Goal: Task Accomplishment & Management: Use online tool/utility

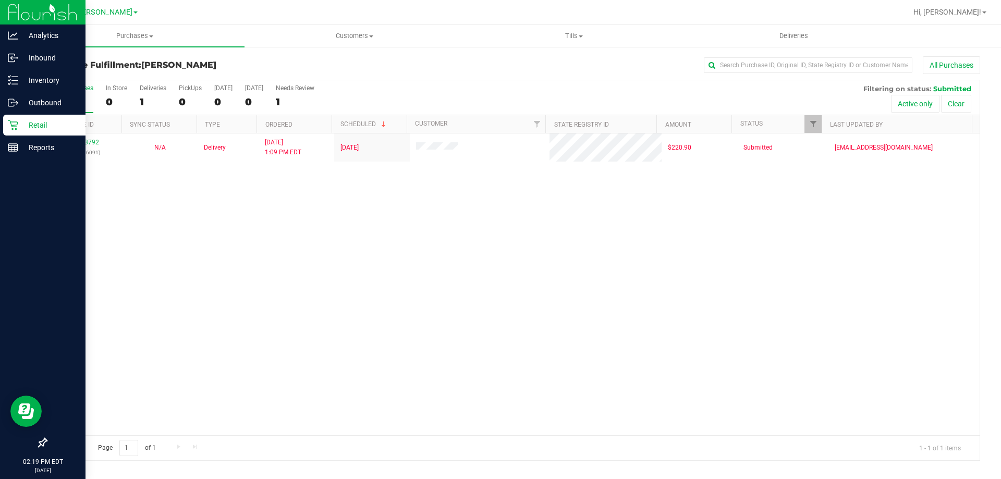
click at [16, 127] on icon at bounding box center [13, 125] width 10 height 10
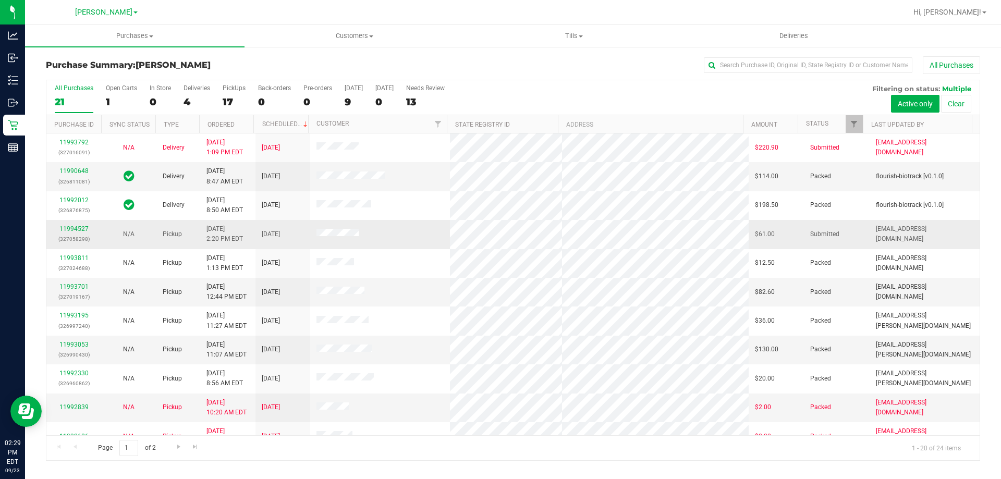
click at [84, 224] on div "11994527 (327058298)" at bounding box center [74, 234] width 42 height 20
click at [77, 228] on link "11994527" at bounding box center [73, 228] width 29 height 7
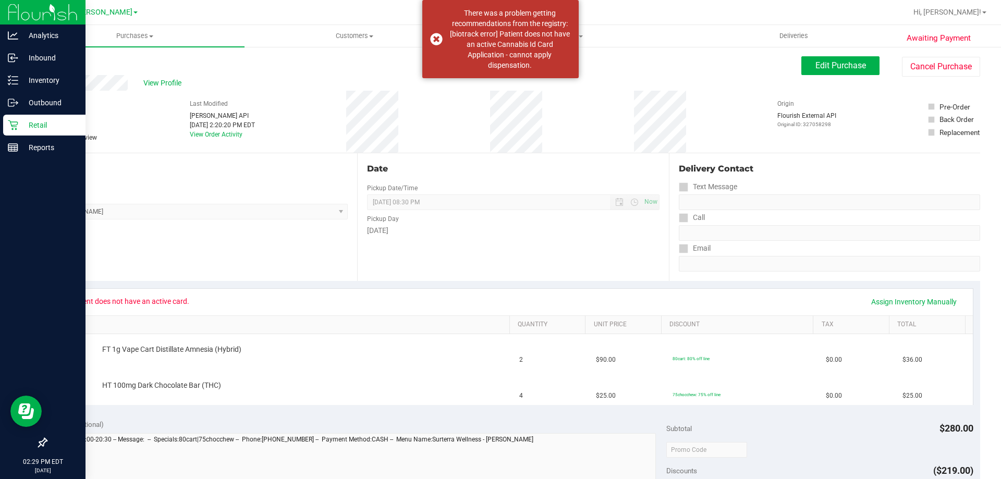
click at [16, 122] on icon at bounding box center [13, 125] width 10 height 10
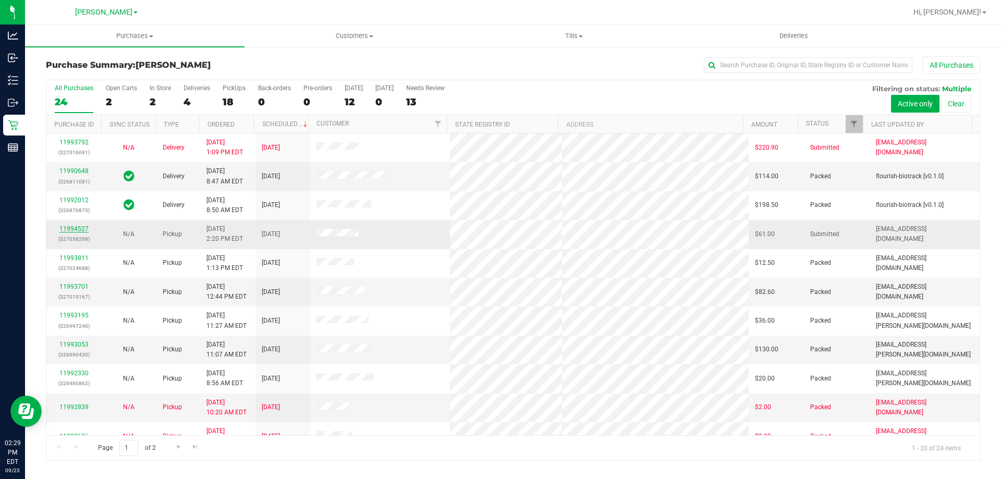
click at [69, 226] on link "11994527" at bounding box center [73, 228] width 29 height 7
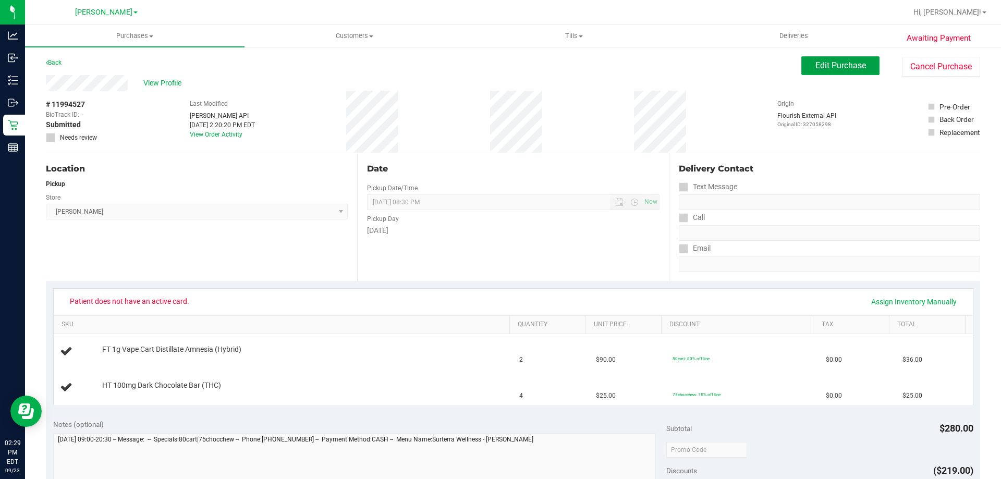
click at [815, 62] on span "Edit Purchase" at bounding box center [840, 65] width 51 height 10
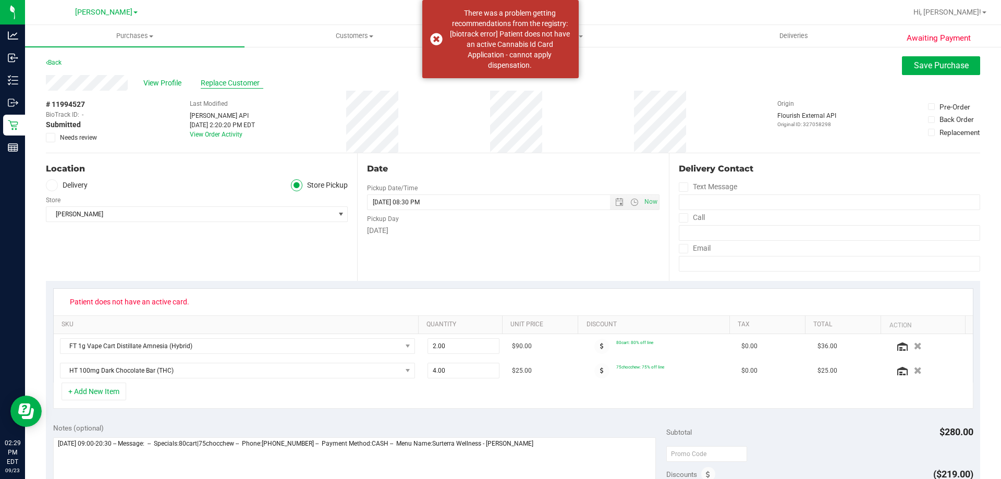
click at [251, 84] on span "Replace Customer" at bounding box center [232, 83] width 63 height 11
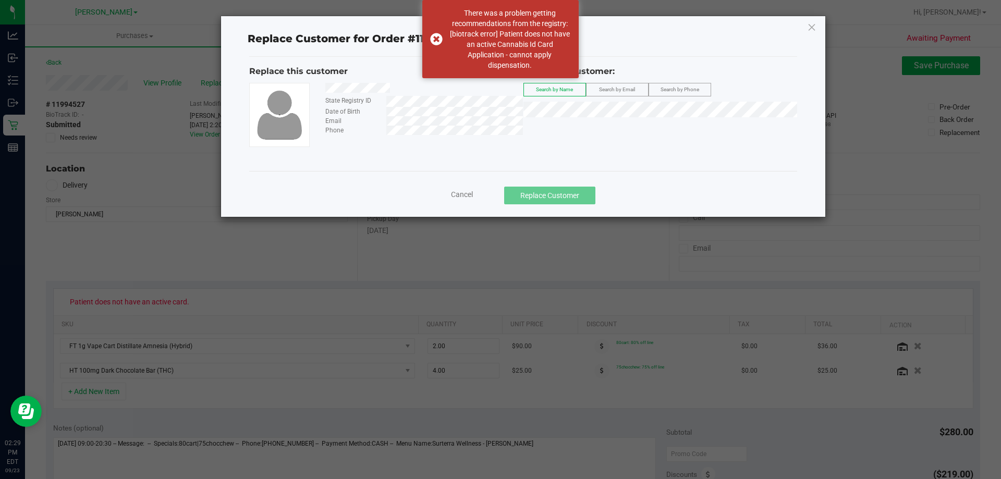
click at [606, 88] on span "Search by Email" at bounding box center [617, 90] width 36 height 6
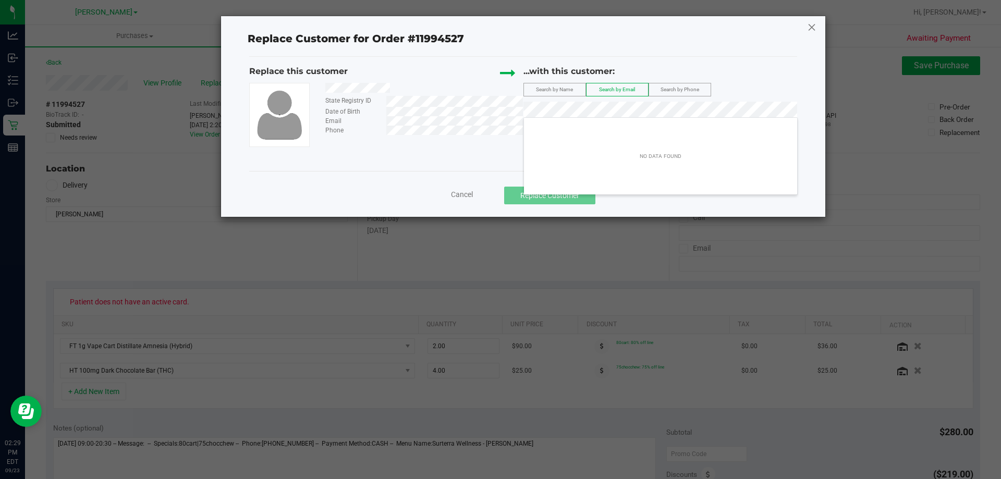
click at [811, 29] on icon at bounding box center [811, 27] width 9 height 17
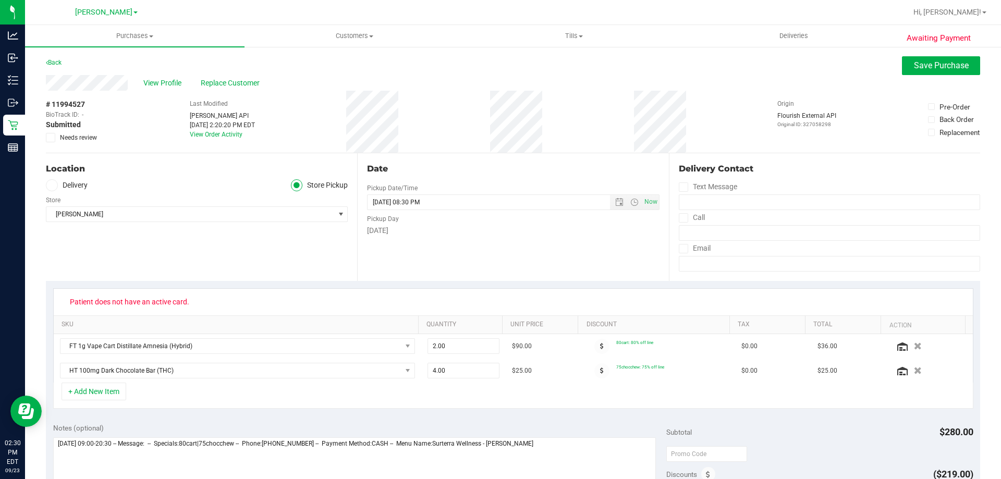
click at [282, 106] on div "# 11994527 BioTrack ID: - Submitted Needs review Last Modified Jane API Sep 23,…" at bounding box center [513, 122] width 934 height 62
click at [159, 74] on div "Back Save Purchase" at bounding box center [513, 65] width 934 height 19
click at [157, 85] on span "View Profile" at bounding box center [164, 83] width 42 height 11
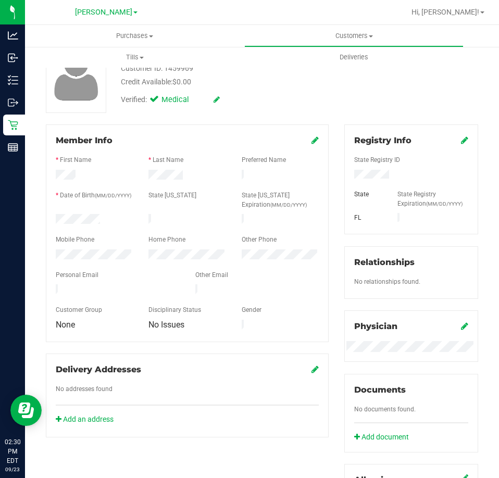
scroll to position [52, 0]
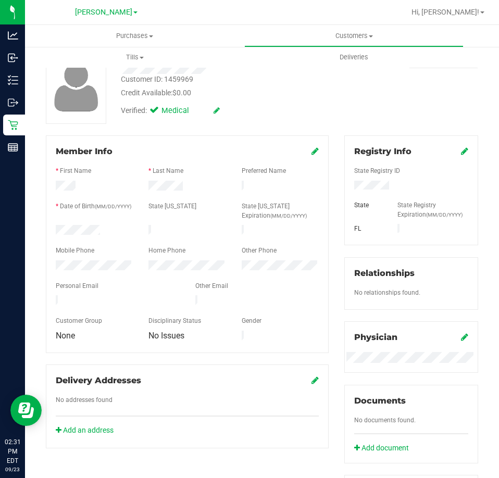
click at [461, 149] on icon at bounding box center [464, 151] width 7 height 8
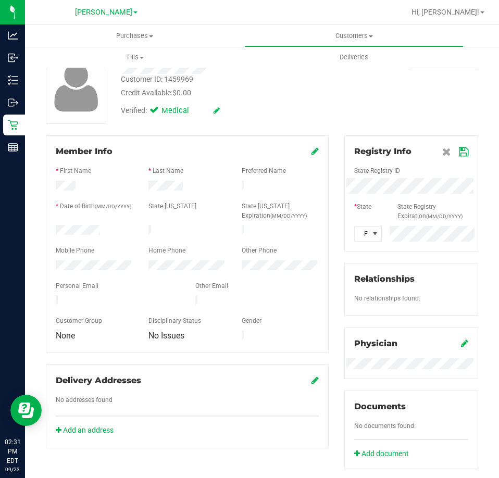
click at [459, 153] on icon at bounding box center [463, 152] width 9 height 8
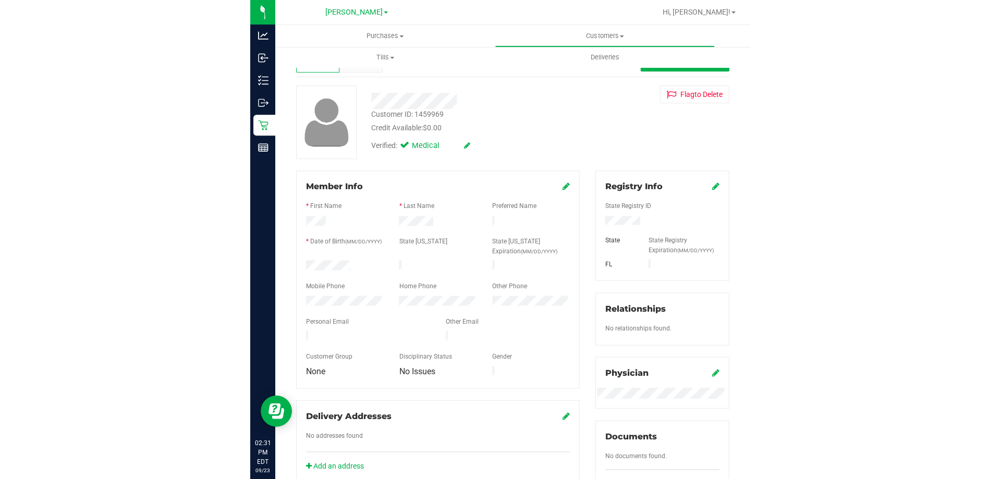
scroll to position [0, 0]
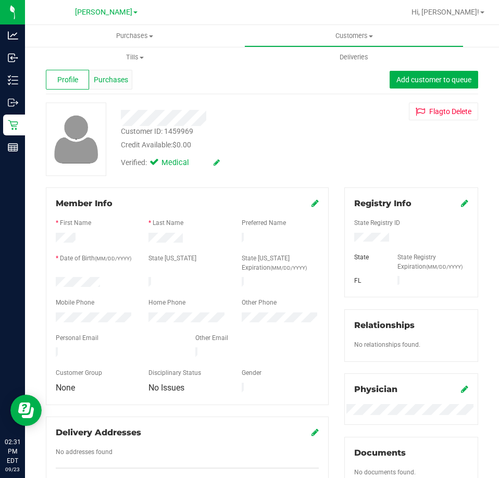
click at [118, 80] on span "Purchases" at bounding box center [111, 80] width 34 height 11
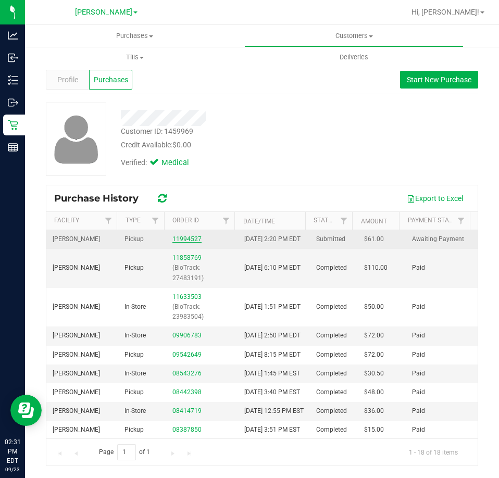
click at [184, 243] on link "11994527" at bounding box center [186, 239] width 29 height 7
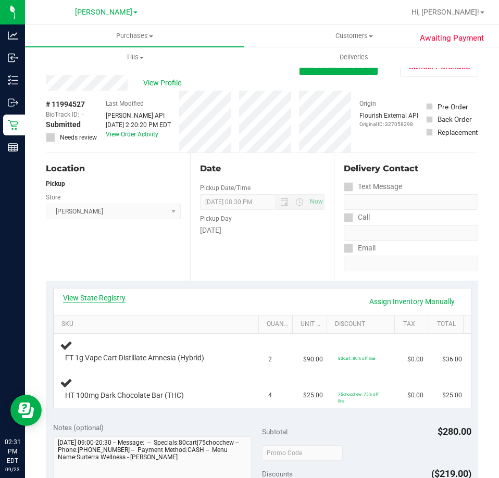
click at [90, 295] on link "View State Registry" at bounding box center [94, 298] width 63 height 10
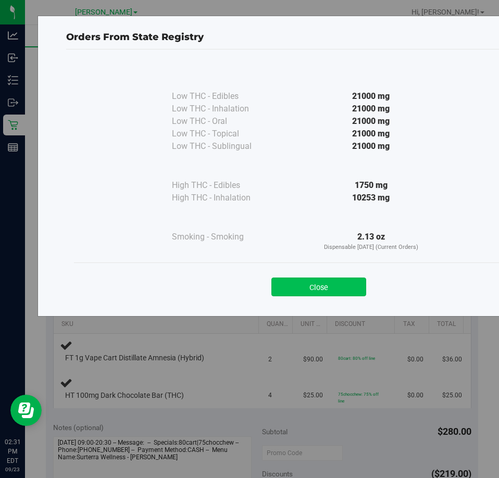
click at [326, 281] on button "Close" at bounding box center [319, 287] width 95 height 19
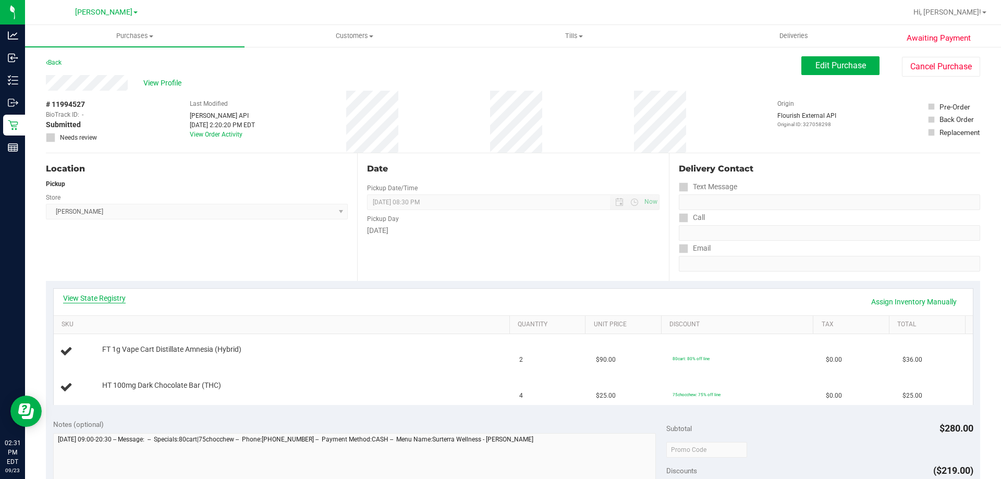
click at [99, 294] on link "View State Registry" at bounding box center [94, 298] width 63 height 10
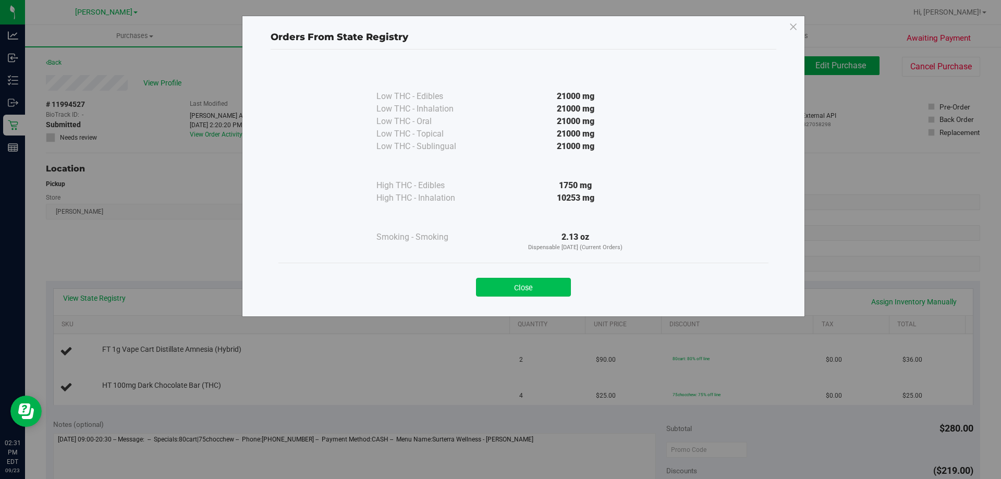
click at [521, 282] on button "Close" at bounding box center [523, 287] width 95 height 19
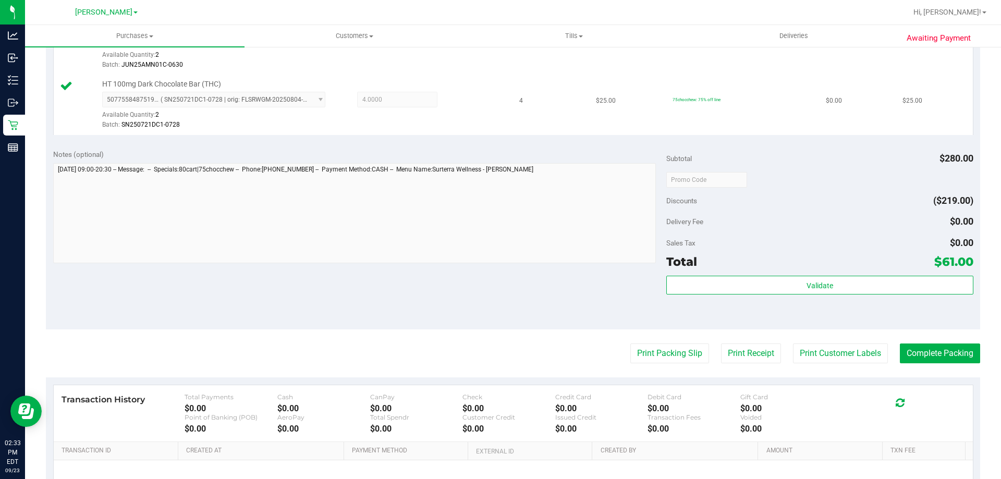
scroll to position [323, 0]
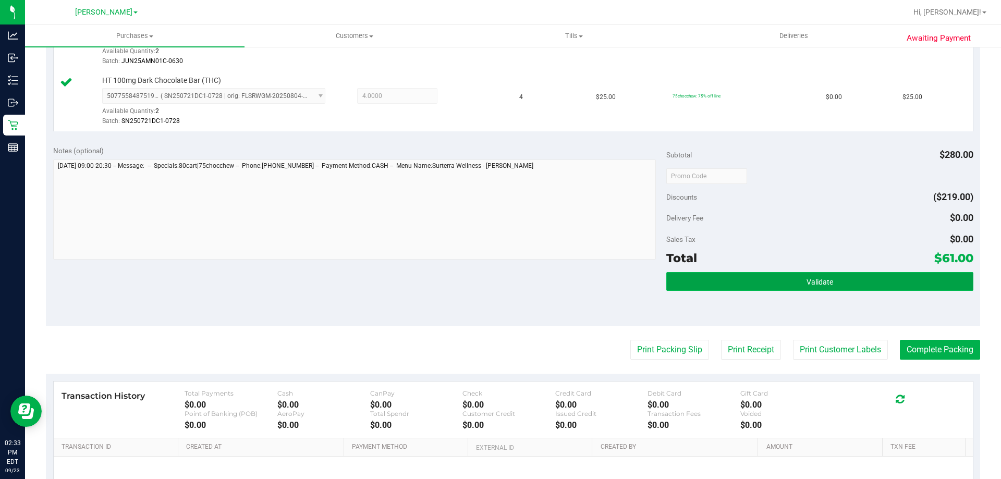
click at [850, 278] on button "Validate" at bounding box center [819, 281] width 306 height 19
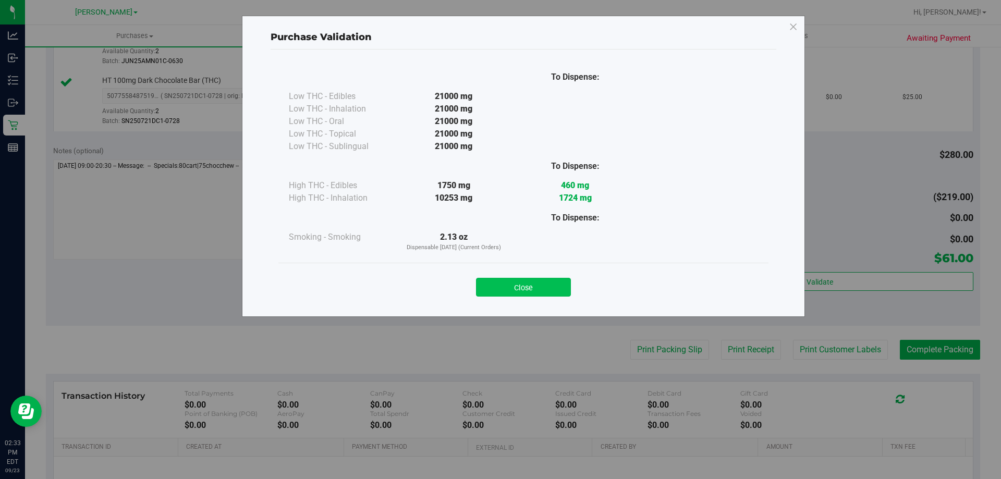
click at [543, 286] on button "Close" at bounding box center [523, 287] width 95 height 19
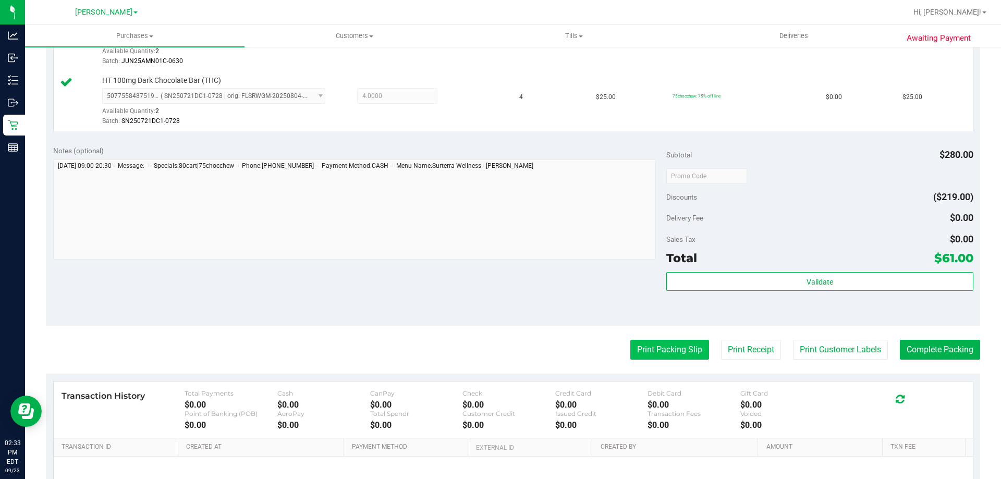
click at [652, 353] on button "Print Packing Slip" at bounding box center [669, 350] width 79 height 20
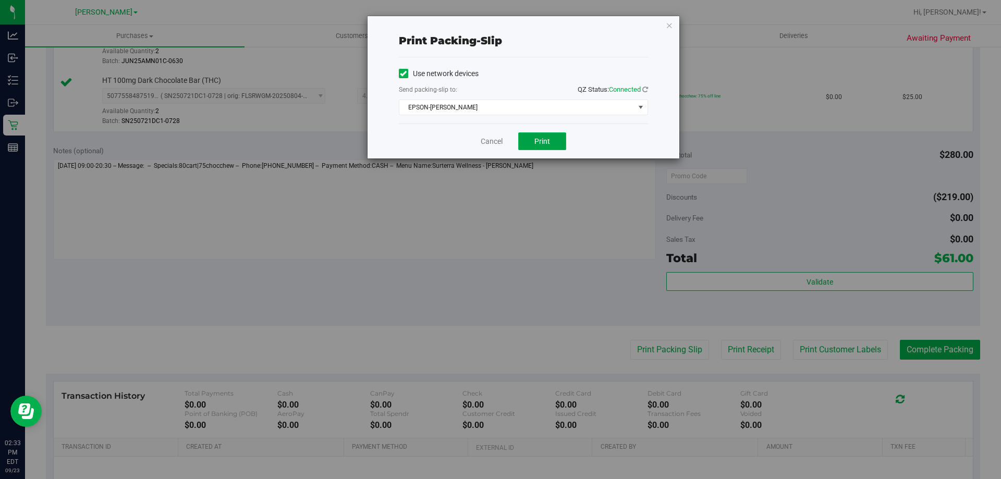
click at [538, 144] on span "Print" at bounding box center [542, 141] width 16 height 8
click at [496, 144] on link "Cancel" at bounding box center [491, 141] width 22 height 11
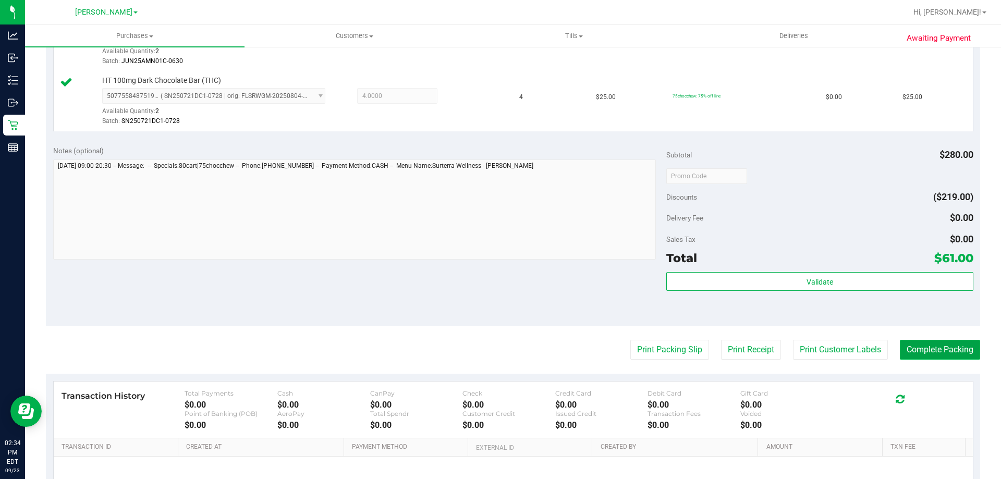
click at [932, 350] on button "Complete Packing" at bounding box center [939, 350] width 80 height 20
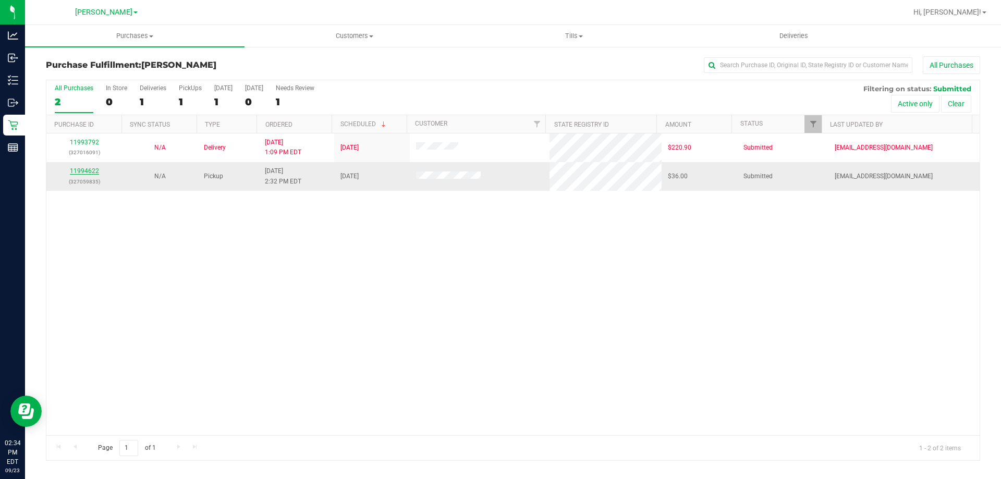
click at [88, 167] on link "11994622" at bounding box center [84, 170] width 29 height 7
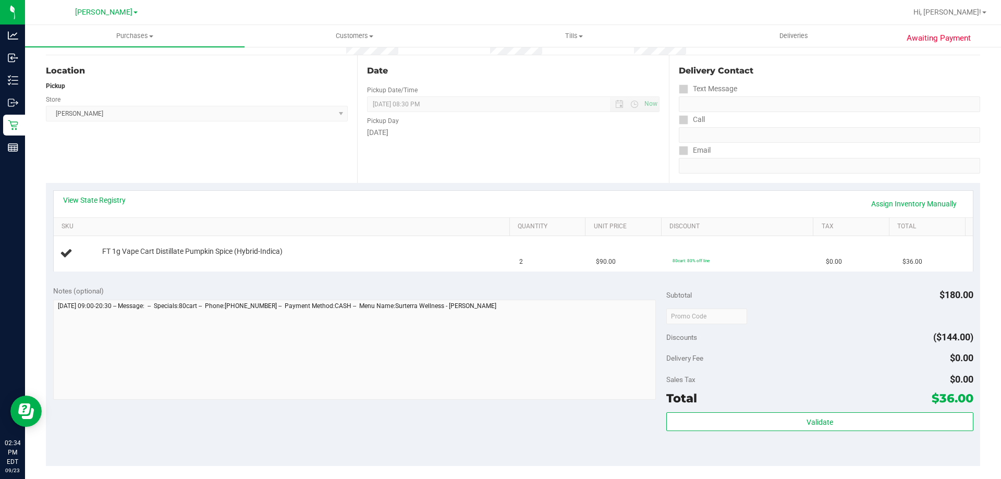
scroll to position [112, 0]
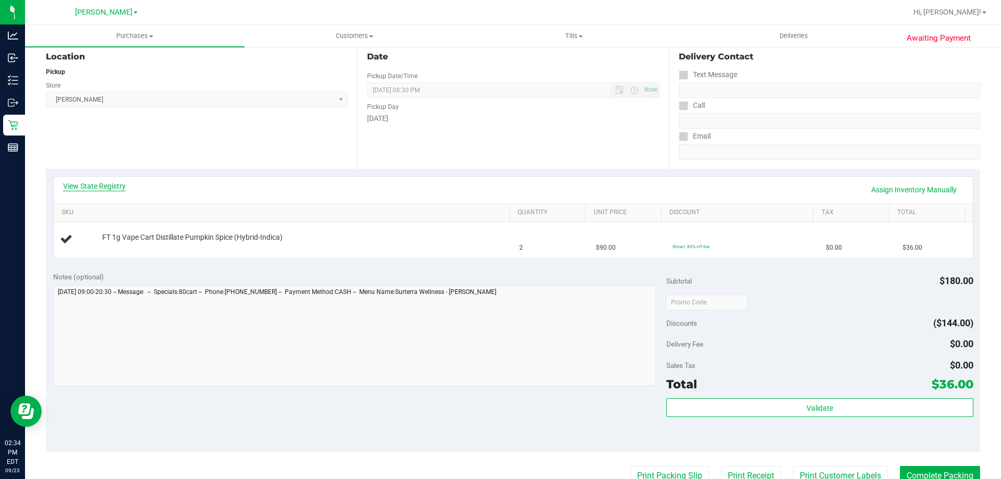
click at [112, 185] on link "View State Registry" at bounding box center [94, 186] width 63 height 10
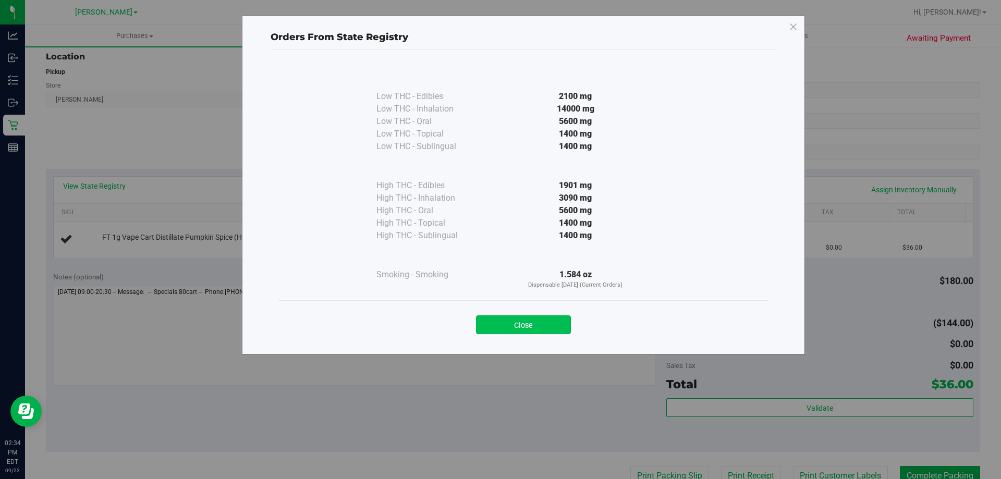
click at [545, 315] on button "Close" at bounding box center [523, 324] width 95 height 19
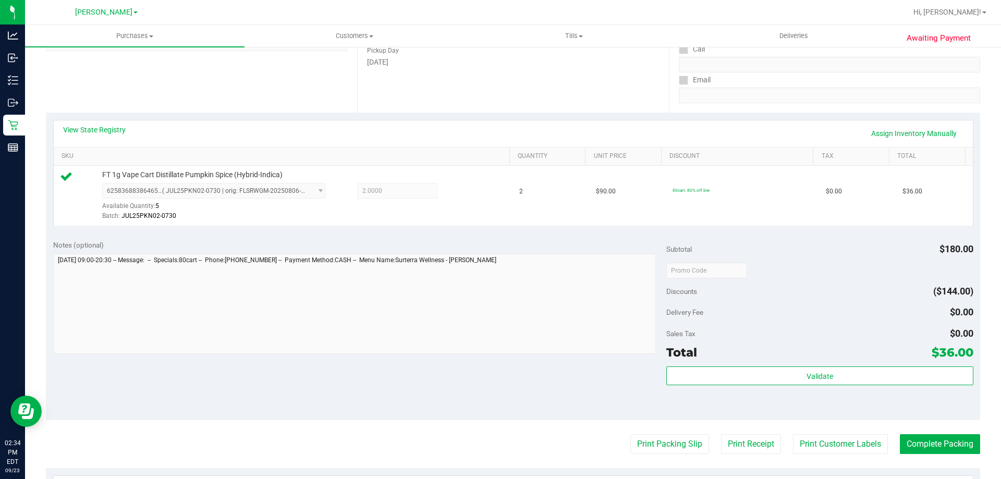
scroll to position [201, 0]
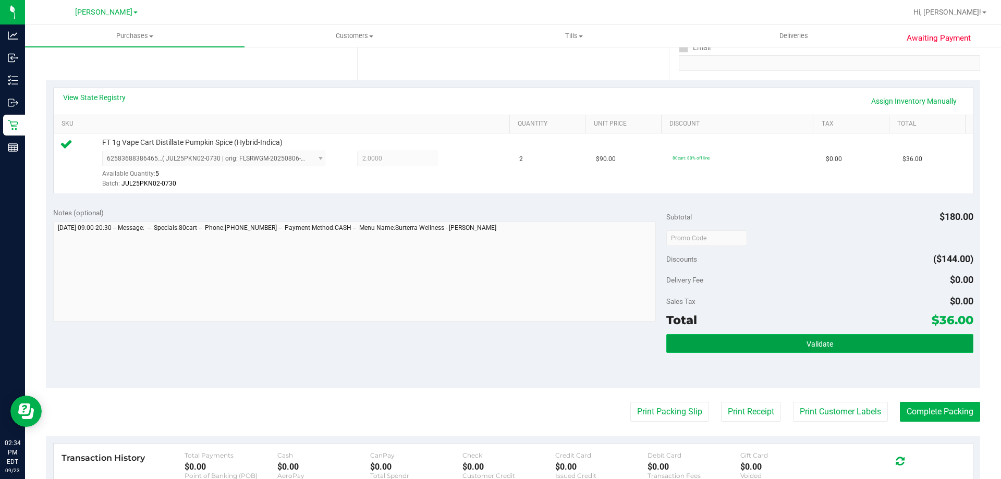
click at [824, 349] on button "Validate" at bounding box center [819, 343] width 306 height 19
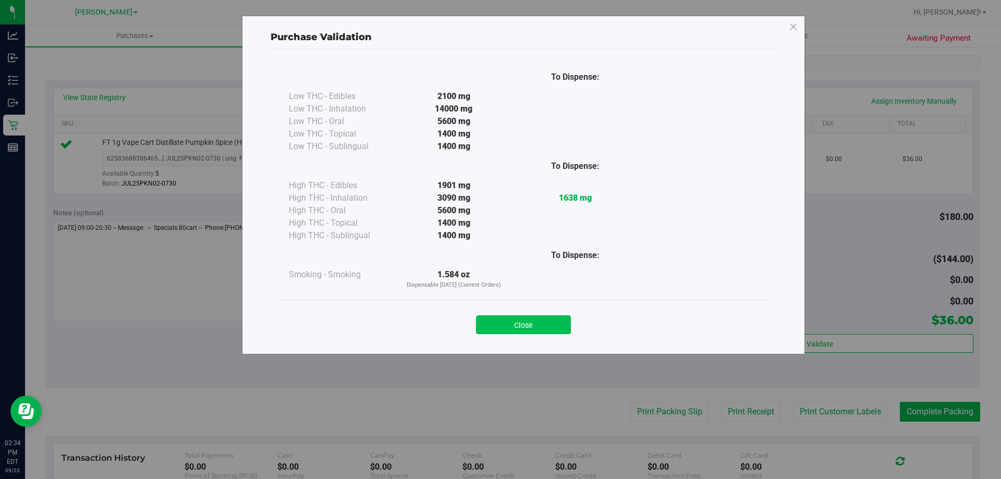
click at [546, 328] on button "Close" at bounding box center [523, 324] width 95 height 19
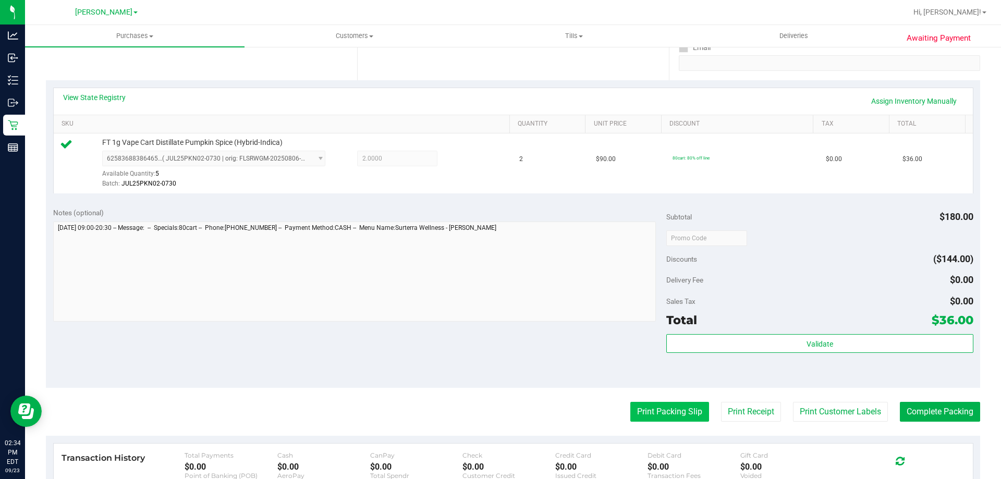
click at [660, 421] on button "Print Packing Slip" at bounding box center [669, 412] width 79 height 20
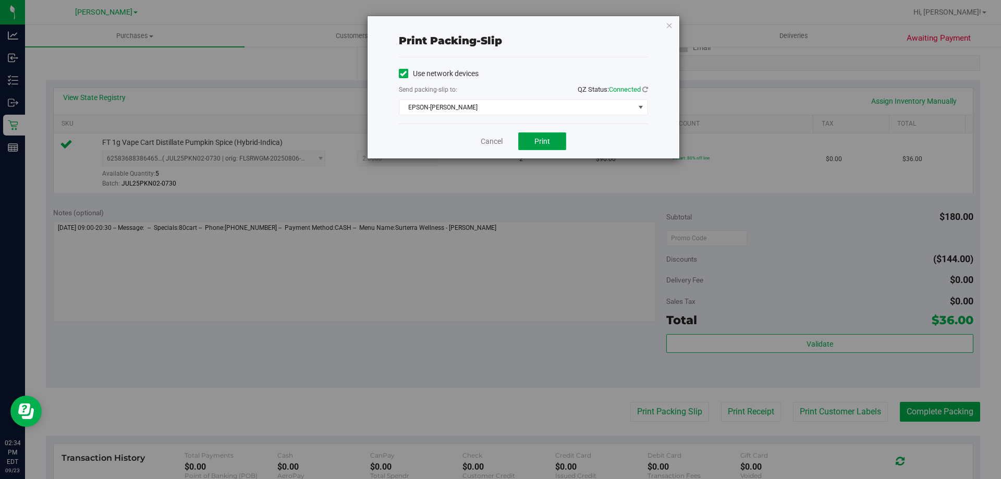
click at [553, 143] on button "Print" at bounding box center [542, 141] width 48 height 18
click at [488, 144] on link "Cancel" at bounding box center [491, 141] width 22 height 11
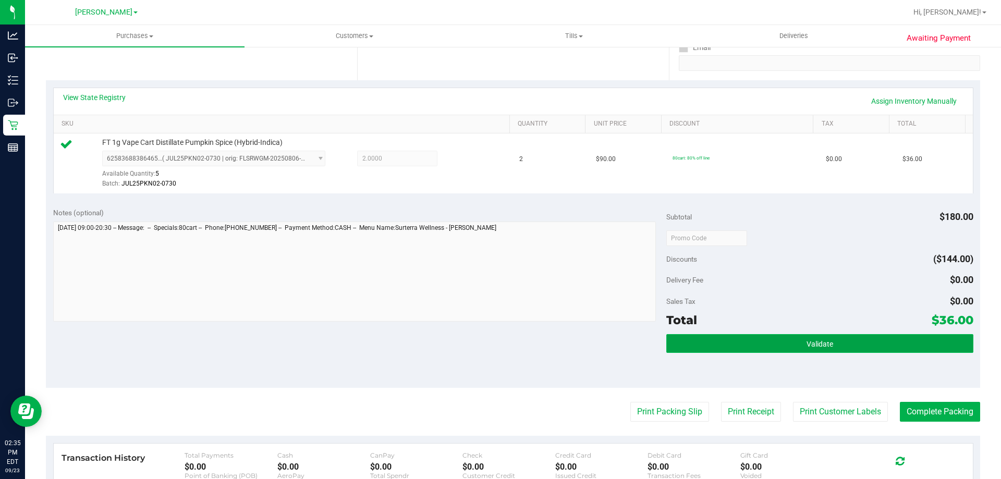
click at [848, 342] on button "Validate" at bounding box center [819, 343] width 306 height 19
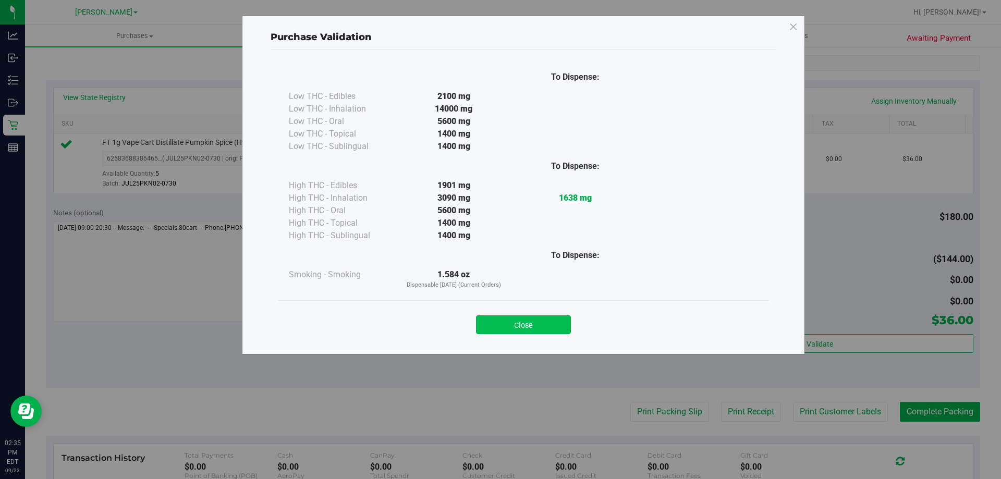
click at [549, 318] on button "Close" at bounding box center [523, 324] width 95 height 19
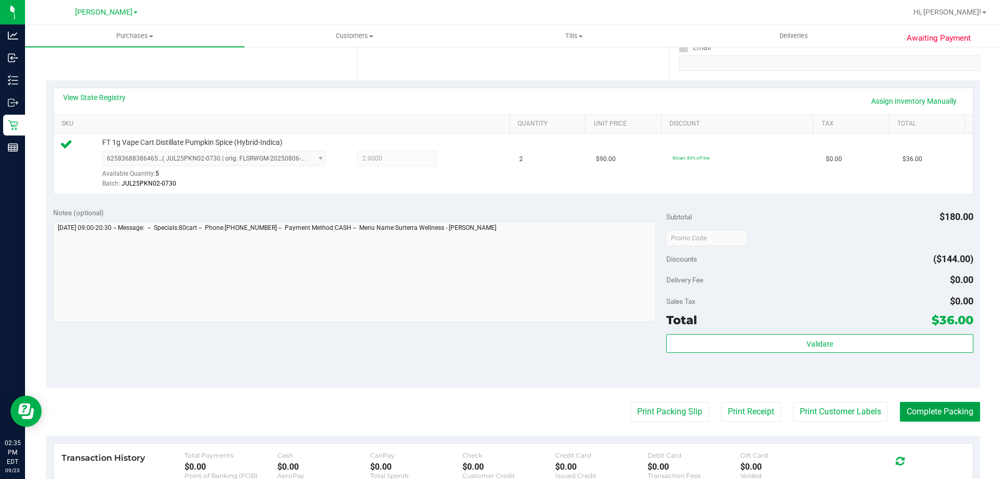
click at [939, 418] on button "Complete Packing" at bounding box center [939, 412] width 80 height 20
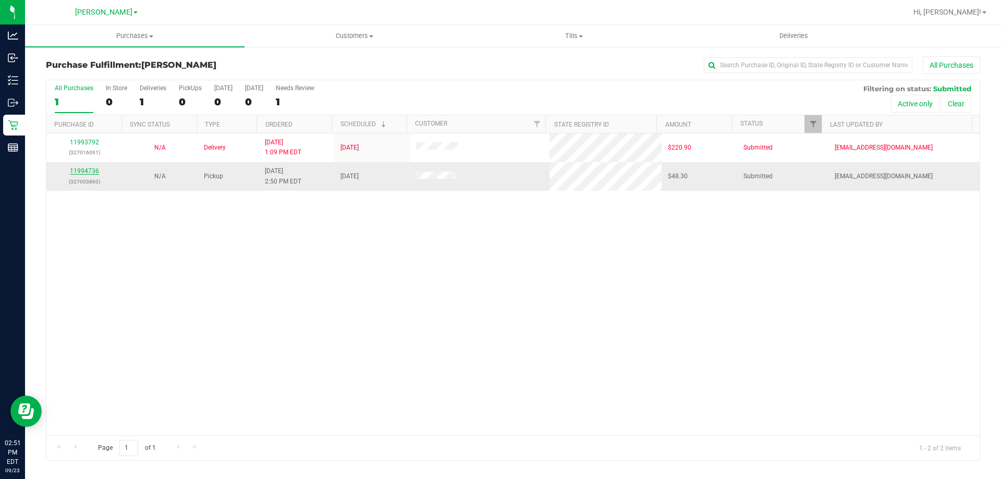
click at [88, 172] on link "11994736" at bounding box center [84, 170] width 29 height 7
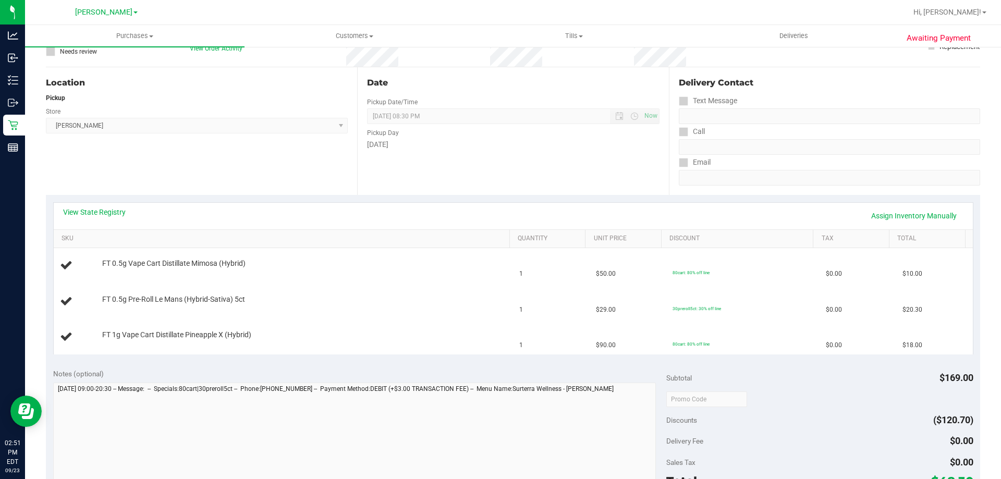
scroll to position [95, 0]
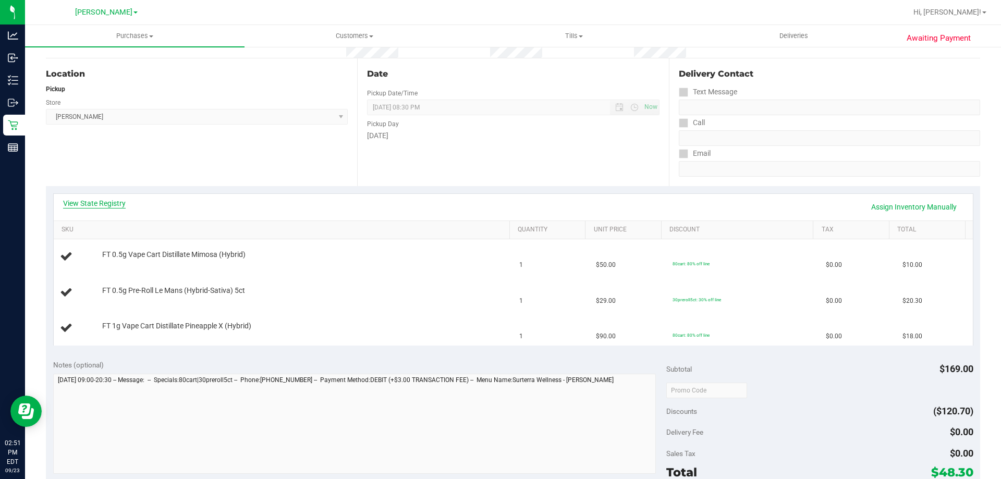
click at [98, 205] on link "View State Registry" at bounding box center [94, 203] width 63 height 10
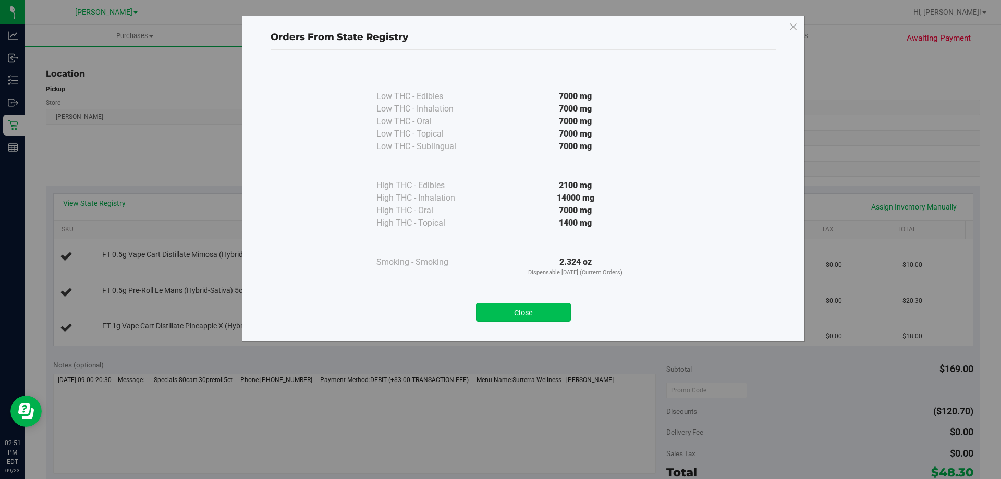
click at [537, 303] on button "Close" at bounding box center [523, 312] width 95 height 19
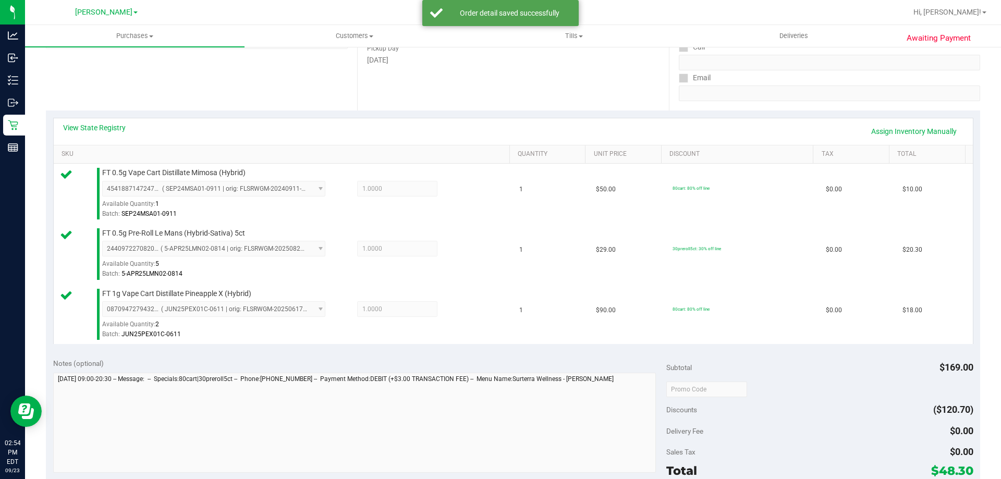
scroll to position [249, 0]
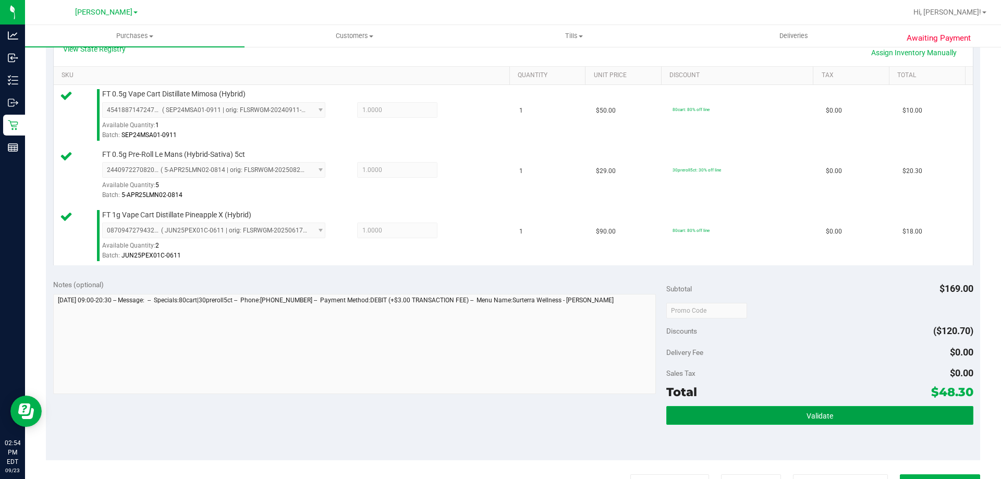
click at [748, 419] on button "Validate" at bounding box center [819, 415] width 306 height 19
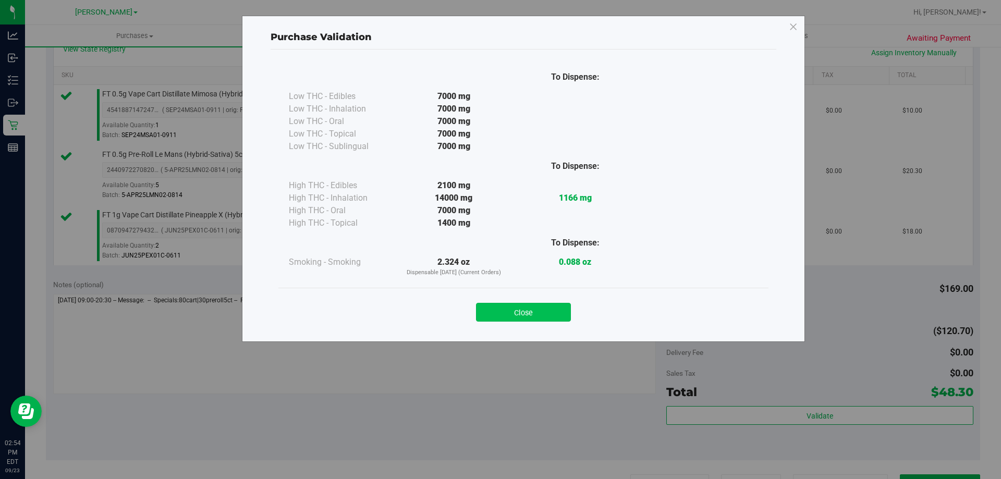
click at [543, 307] on button "Close" at bounding box center [523, 312] width 95 height 19
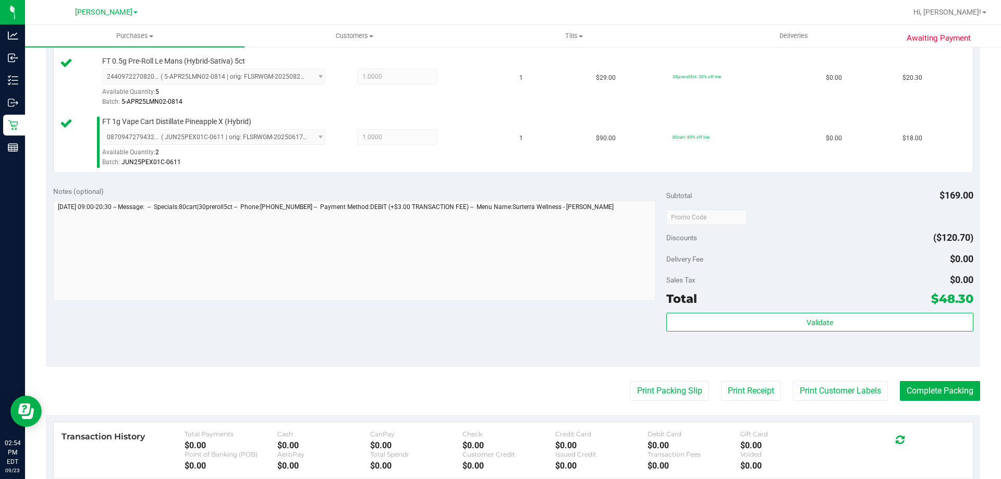
scroll to position [363, 0]
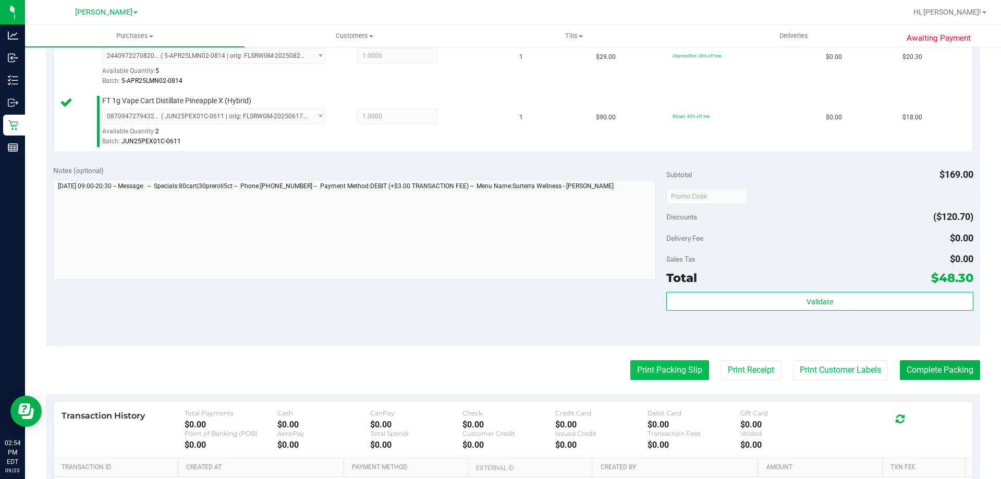
click at [682, 378] on button "Print Packing Slip" at bounding box center [669, 370] width 79 height 20
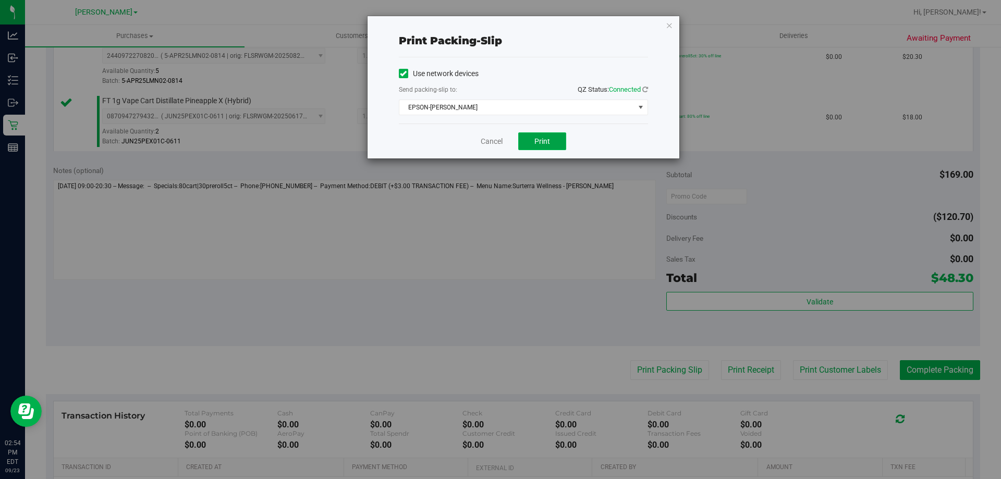
click at [560, 142] on button "Print" at bounding box center [542, 141] width 48 height 18
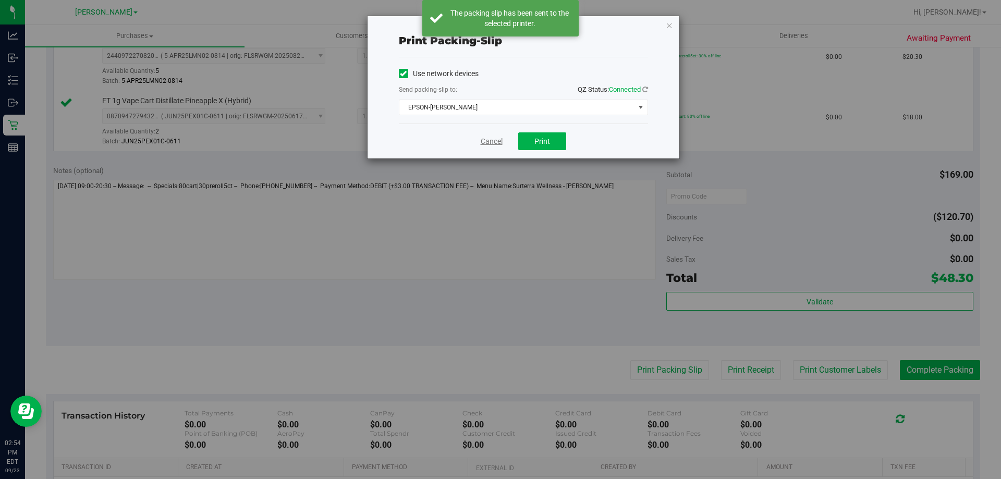
click at [483, 141] on link "Cancel" at bounding box center [491, 141] width 22 height 11
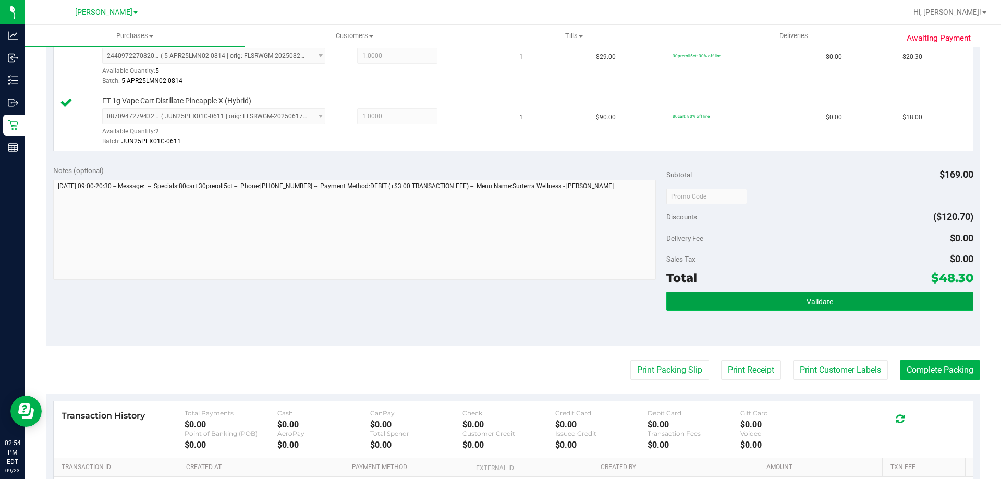
click at [844, 299] on button "Validate" at bounding box center [819, 301] width 306 height 19
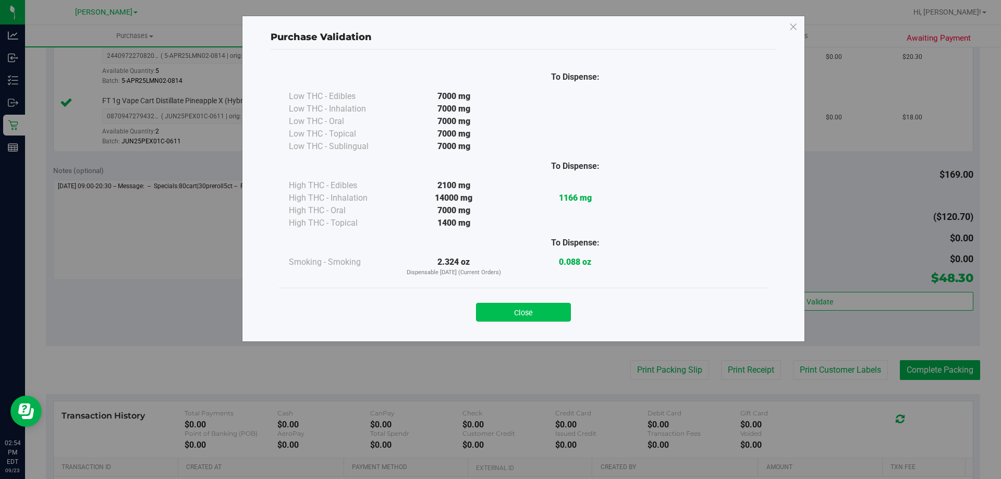
click at [541, 317] on button "Close" at bounding box center [523, 312] width 95 height 19
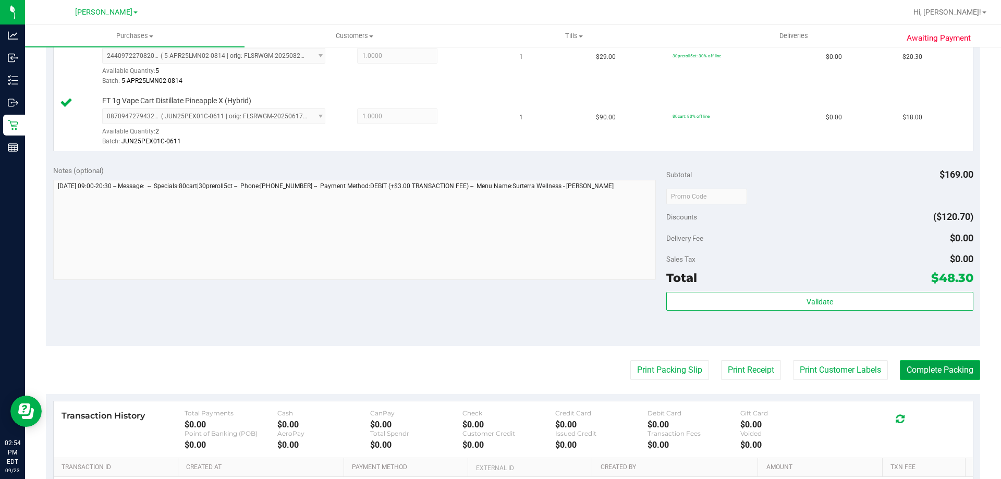
click at [935, 362] on button "Complete Packing" at bounding box center [939, 370] width 80 height 20
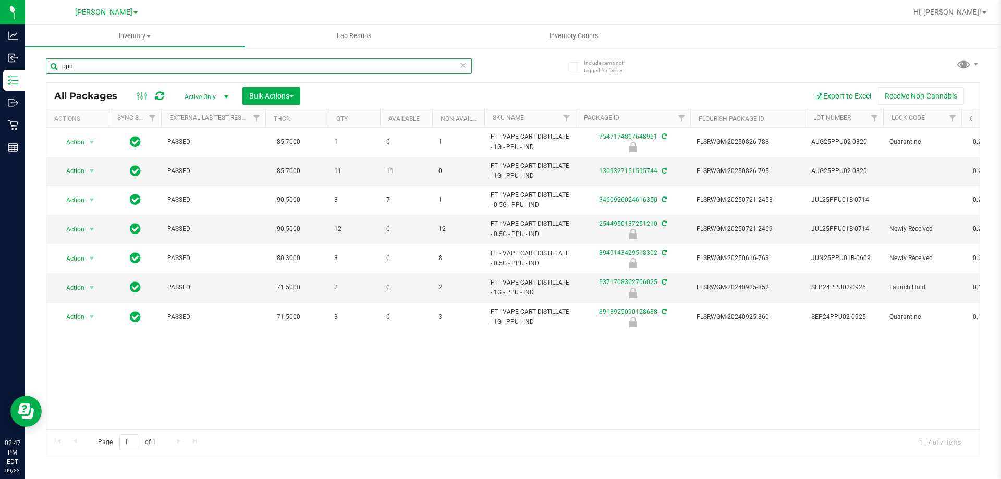
click at [123, 59] on input "ppu" at bounding box center [259, 66] width 426 height 16
type input "0111181560368701"
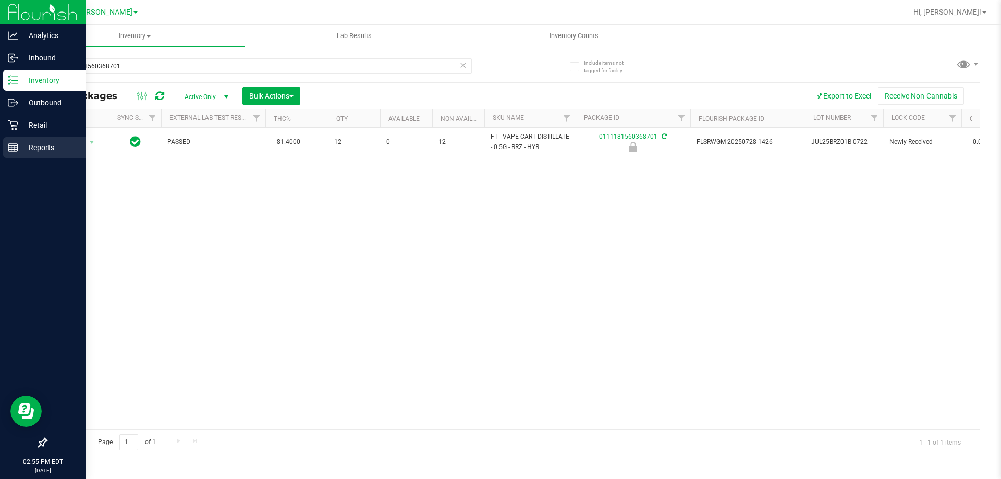
click at [13, 151] on icon at bounding box center [13, 147] width 10 height 10
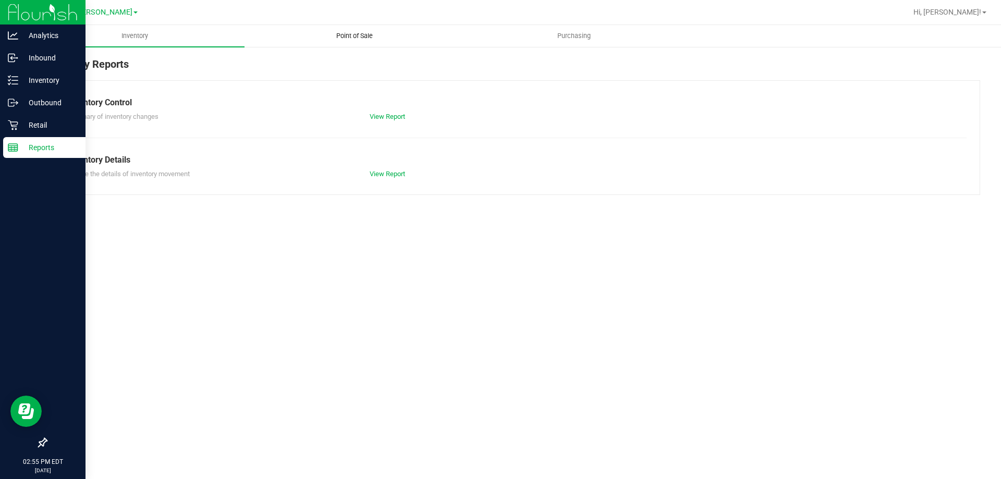
click at [351, 29] on uib-tab-heading "Point of Sale" at bounding box center [354, 36] width 218 height 21
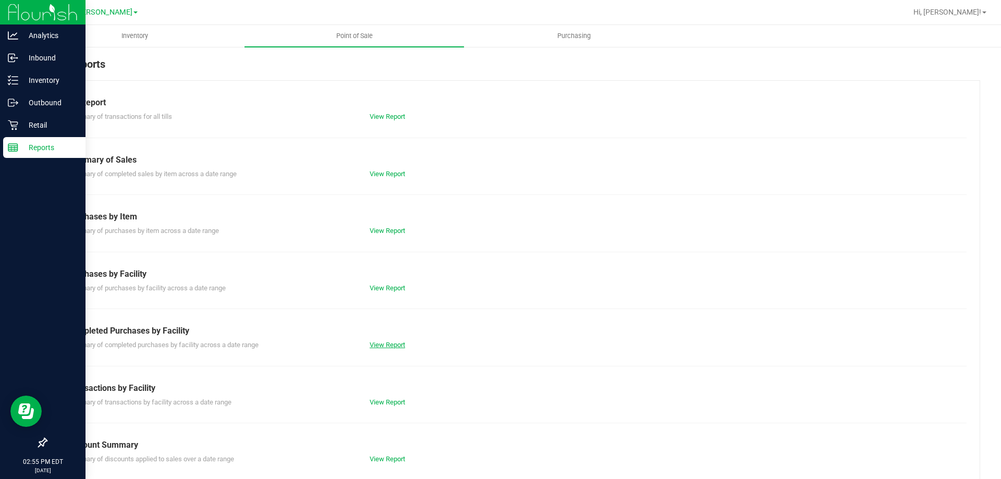
click at [400, 343] on link "View Report" at bounding box center [386, 345] width 35 height 8
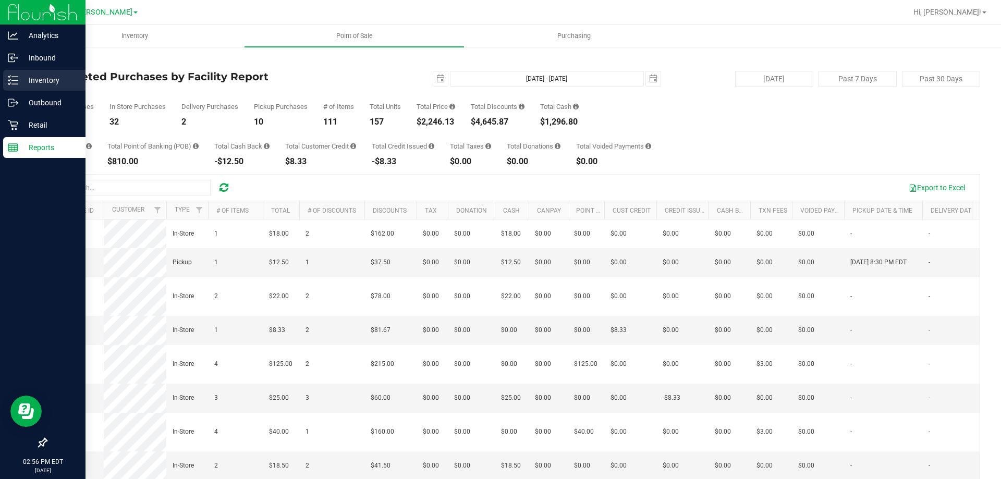
click at [17, 79] on icon at bounding box center [13, 80] width 10 height 10
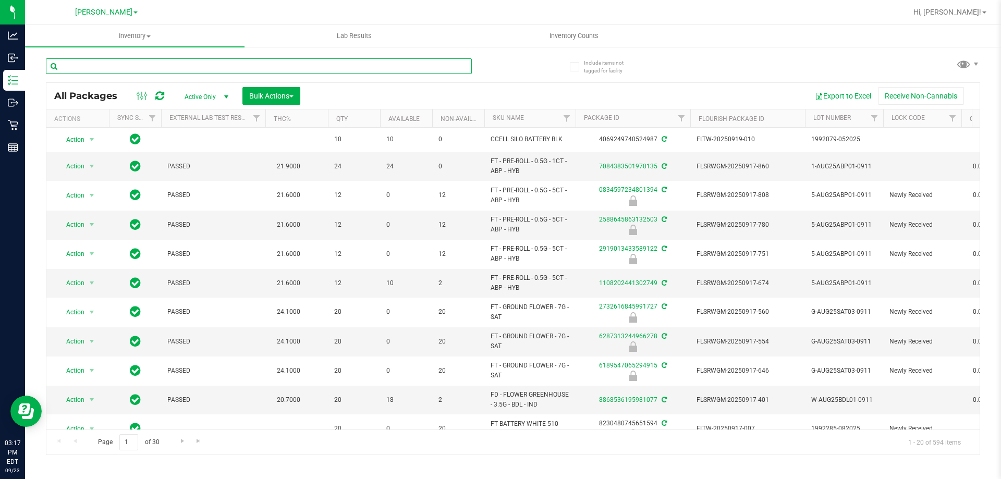
click at [142, 64] on input "text" at bounding box center [259, 66] width 426 height 16
type input "9146736667726367"
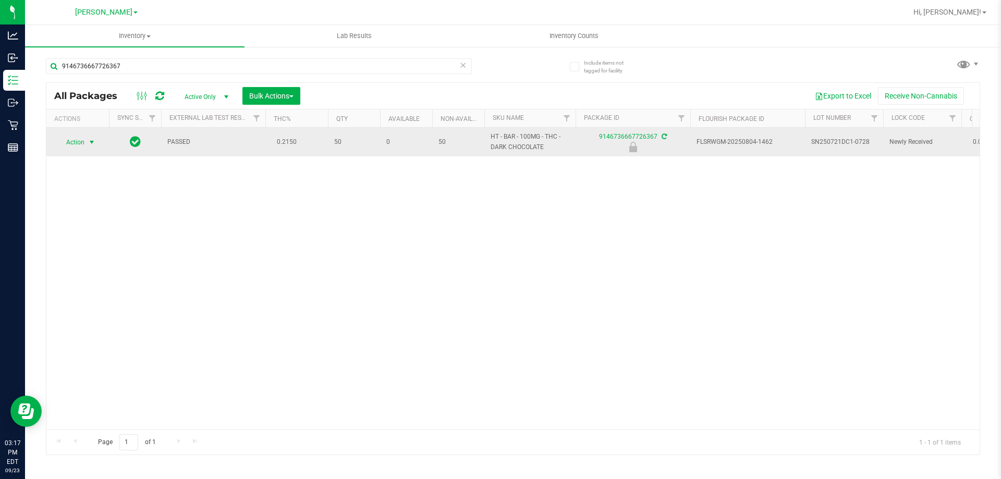
click at [79, 140] on span "Action" at bounding box center [71, 142] width 28 height 15
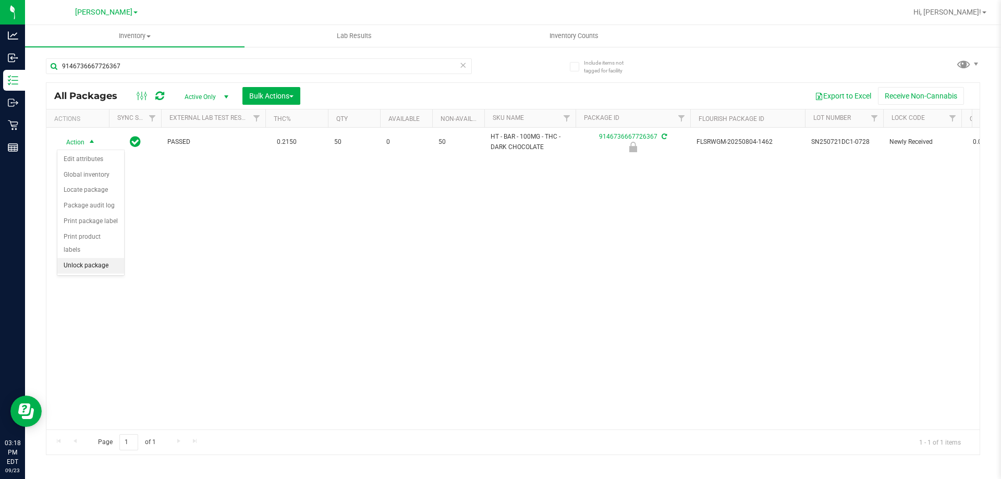
click at [101, 258] on li "Unlock package" at bounding box center [90, 266] width 67 height 16
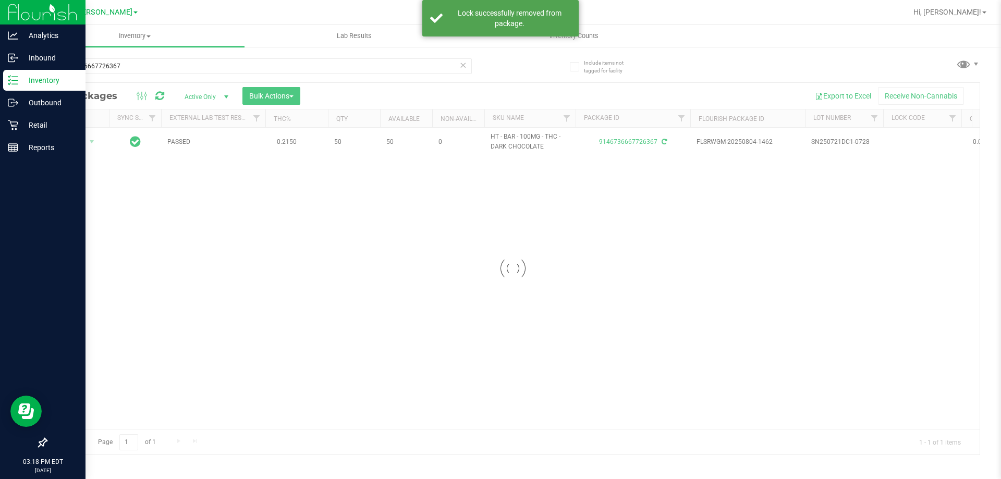
click at [22, 79] on p "Inventory" at bounding box center [49, 80] width 63 height 13
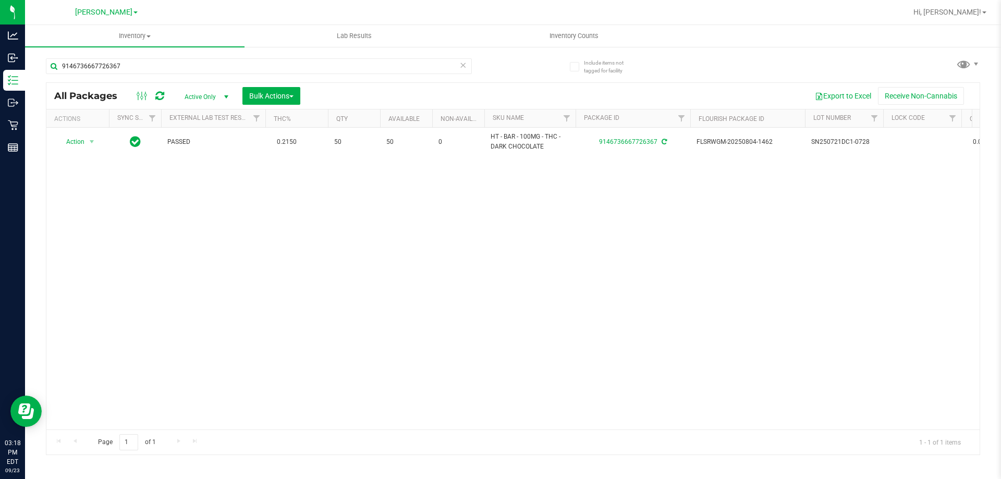
click at [461, 65] on icon at bounding box center [462, 64] width 7 height 13
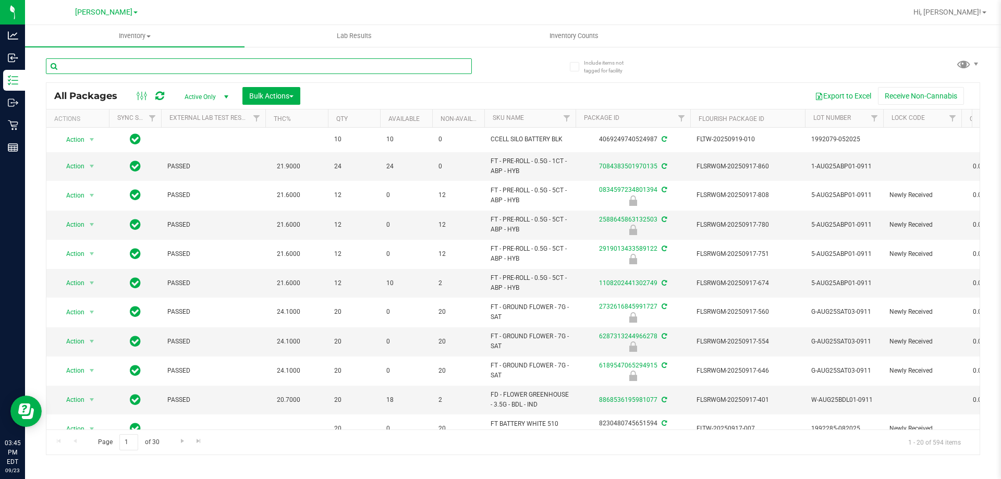
click at [387, 64] on input "text" at bounding box center [259, 66] width 426 height 16
type input "mint"
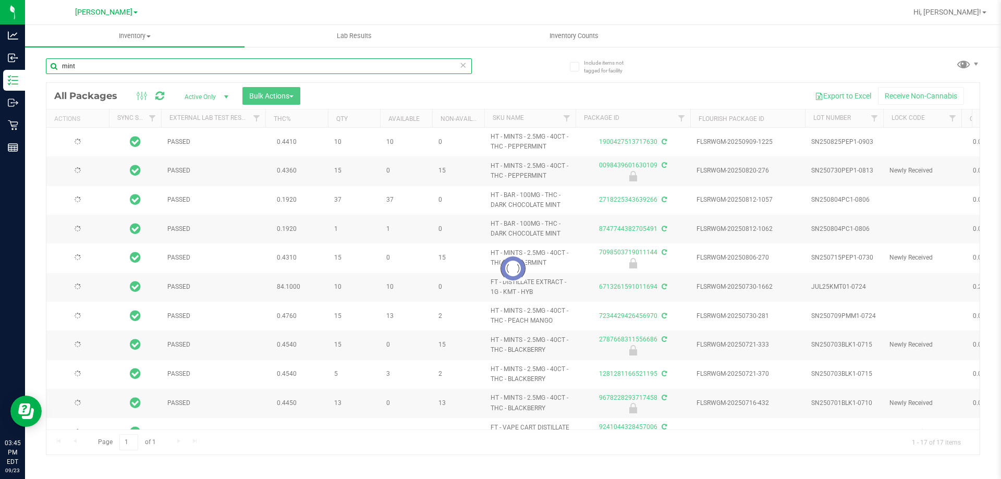
type input "[DATE]"
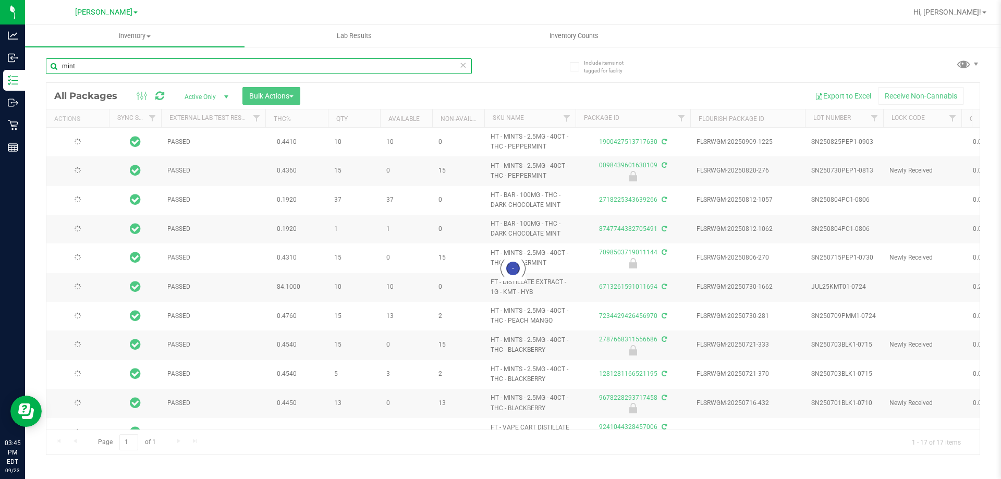
type input "[DATE]"
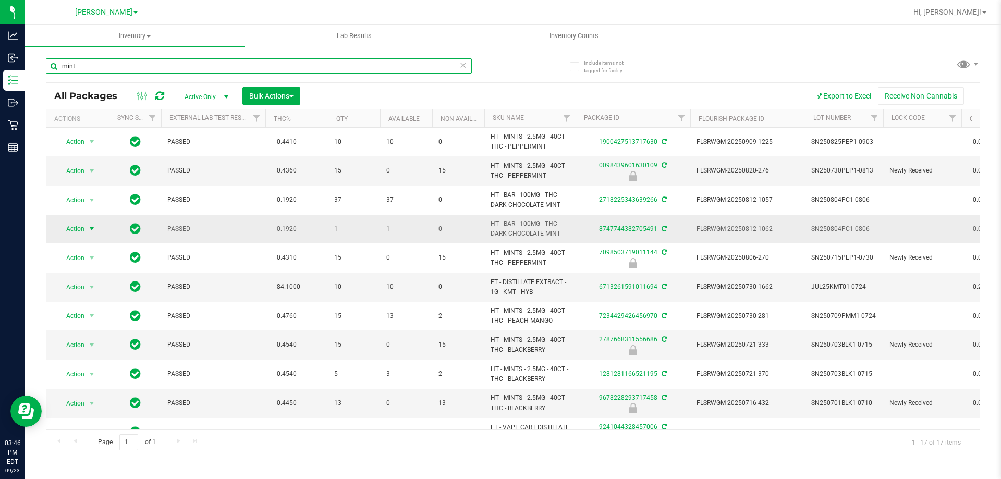
type input "mint"
click at [81, 225] on span "Action" at bounding box center [71, 228] width 28 height 15
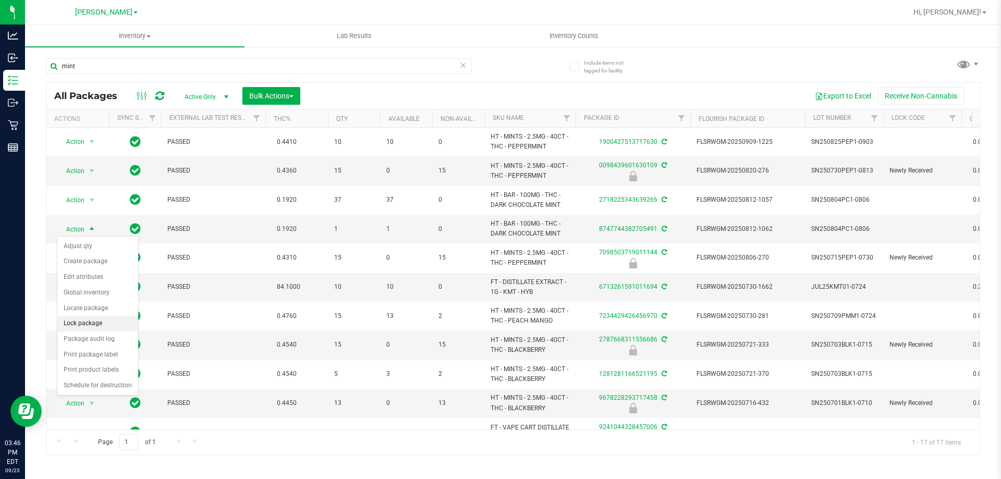
click at [105, 326] on li "Lock package" at bounding box center [97, 324] width 81 height 16
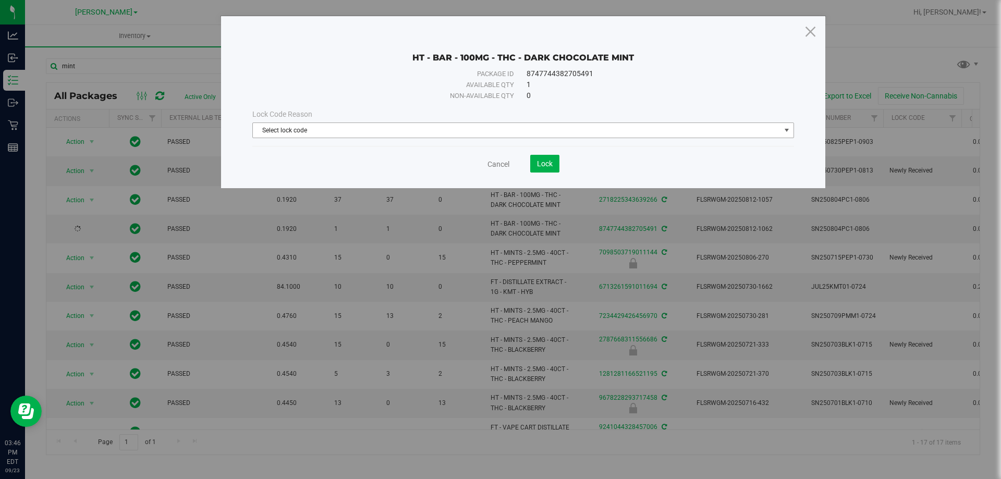
click at [462, 126] on span "Select lock code" at bounding box center [516, 130] width 527 height 15
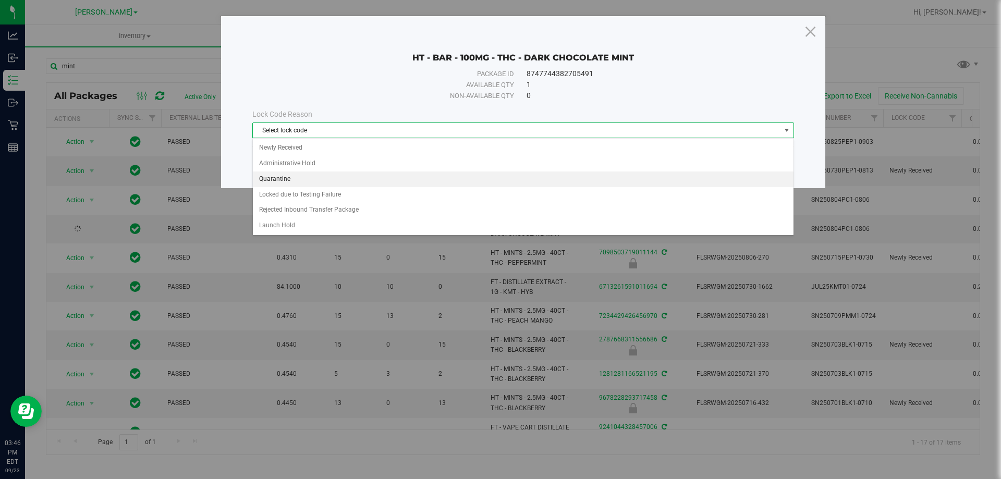
click at [317, 183] on li "Quarantine" at bounding box center [523, 179] width 540 height 16
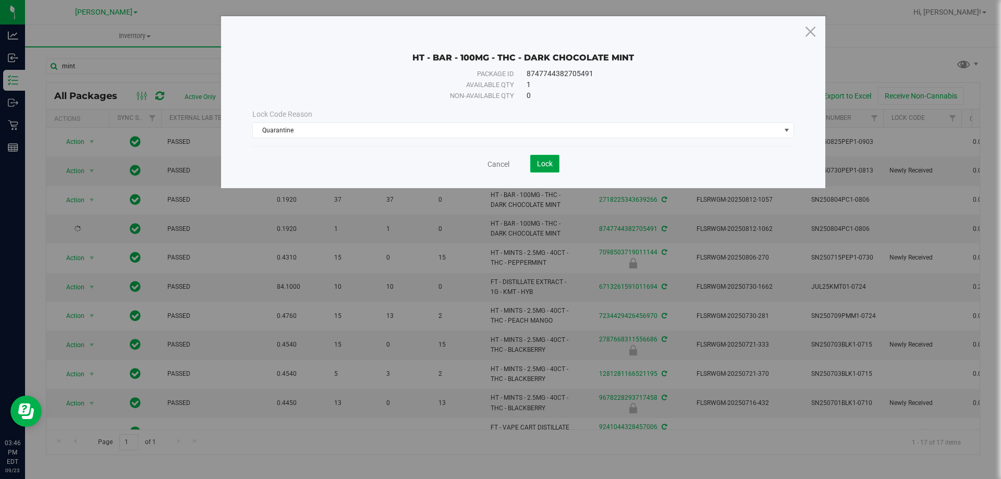
click at [530, 162] on button "Lock" at bounding box center [544, 164] width 29 height 18
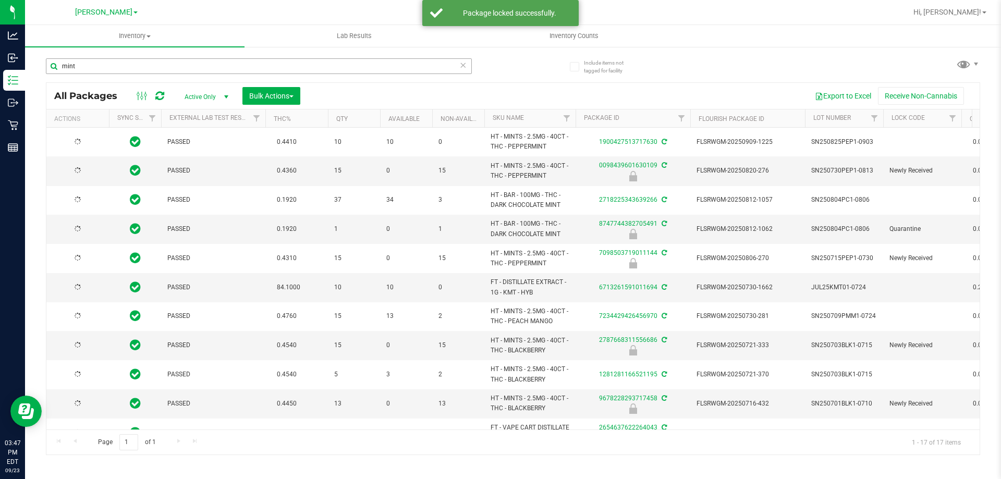
type input "[DATE]"
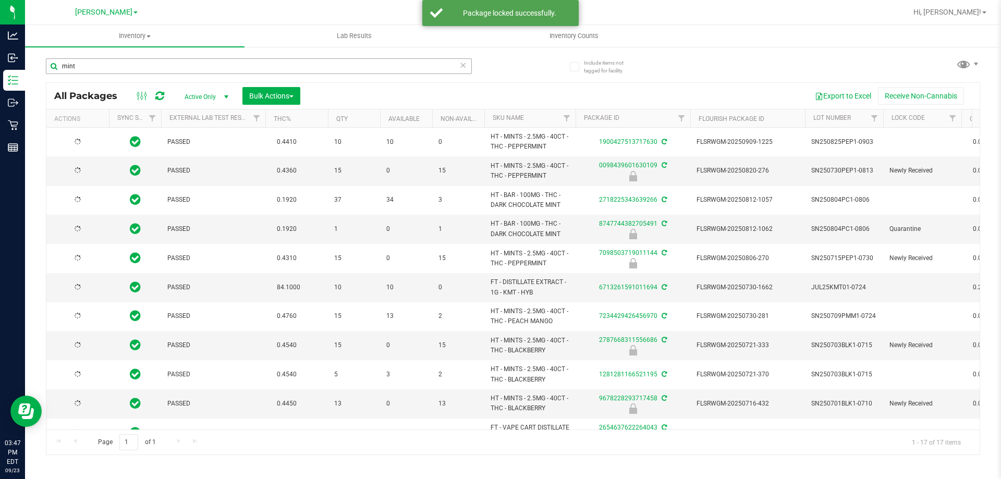
type input "[DATE]"
click at [229, 67] on input "mint" at bounding box center [259, 66] width 426 height 16
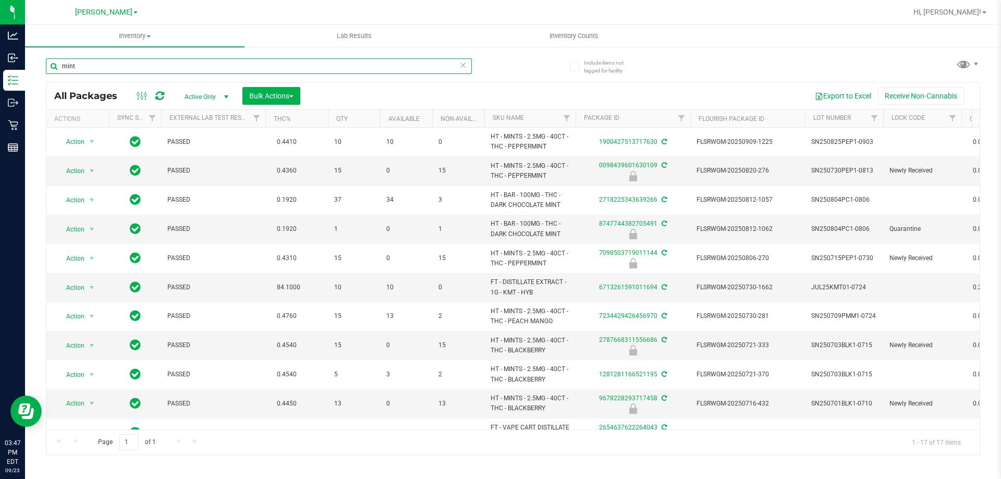
click at [229, 67] on input "mint" at bounding box center [259, 66] width 426 height 16
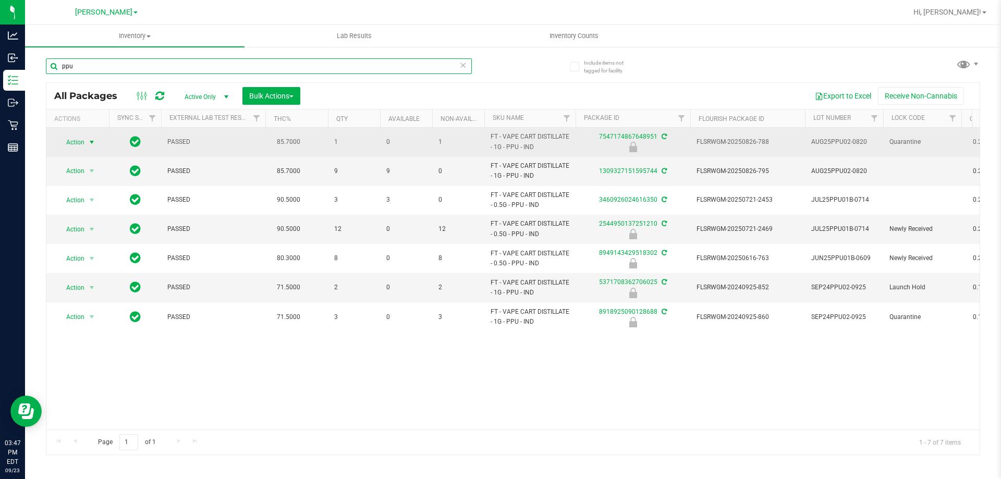
type input "ppu"
click at [68, 142] on span "Action" at bounding box center [71, 142] width 28 height 15
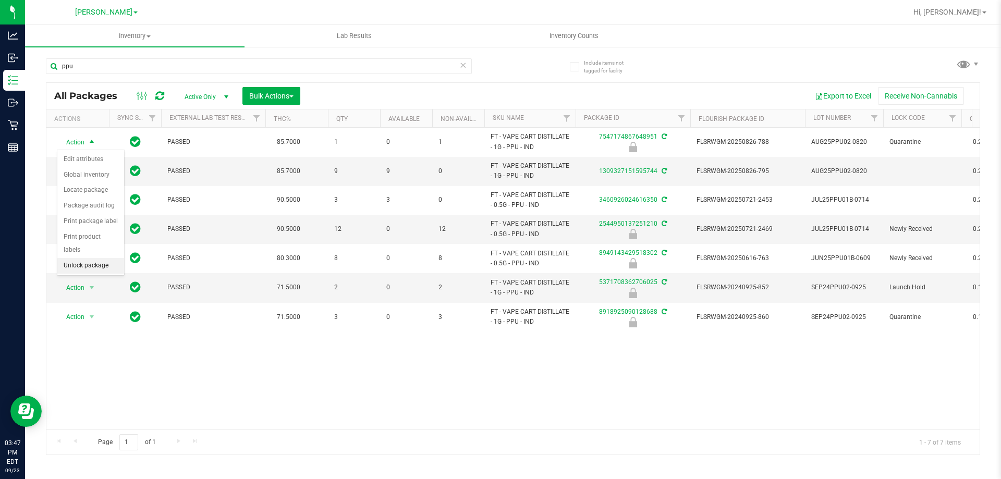
click at [107, 258] on li "Unlock package" at bounding box center [90, 266] width 67 height 16
